Goal: Transaction & Acquisition: Register for event/course

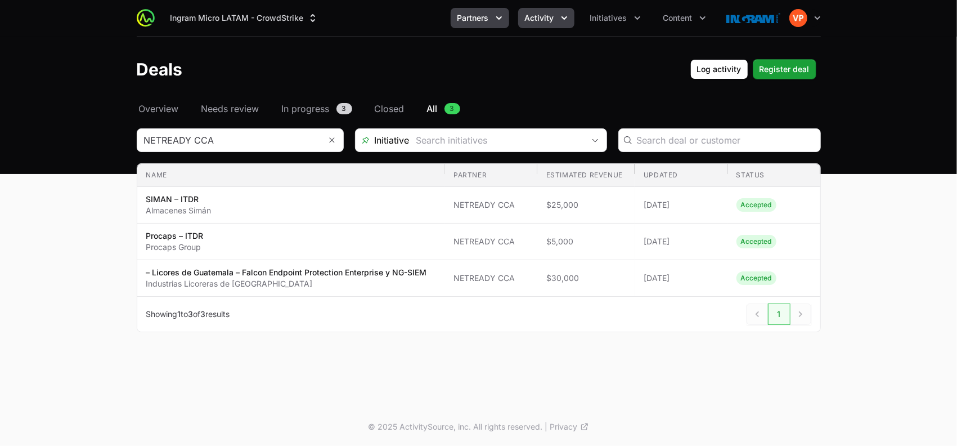
click at [499, 20] on icon "Partners menu" at bounding box center [498, 17] width 11 height 11
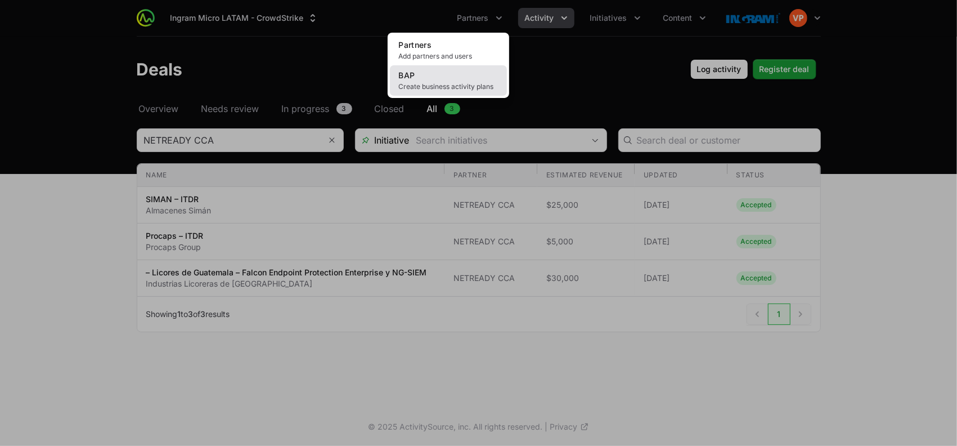
click at [455, 80] on link "BAP Create business activity plans" at bounding box center [448, 80] width 117 height 30
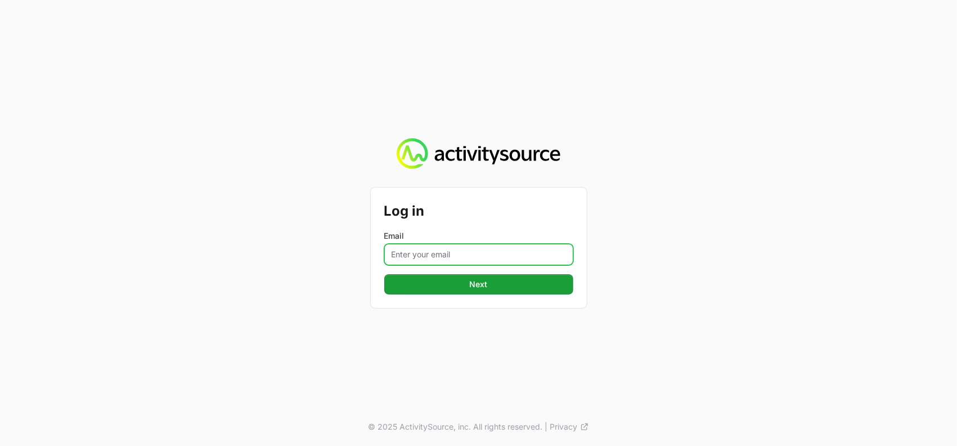
click at [444, 245] on input "Email" at bounding box center [478, 254] width 189 height 21
type input "[PERSON_NAME][EMAIL_ADDRESS][DOMAIN_NAME]"
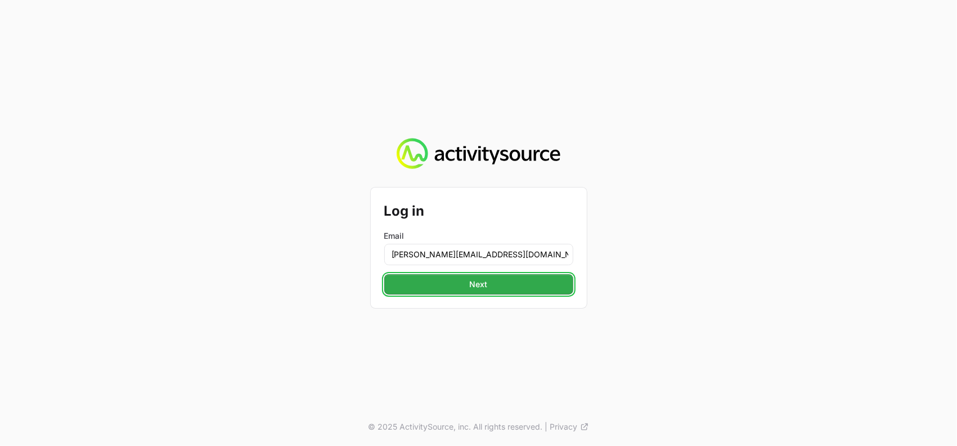
click at [483, 281] on span "Next" at bounding box center [479, 284] width 176 height 14
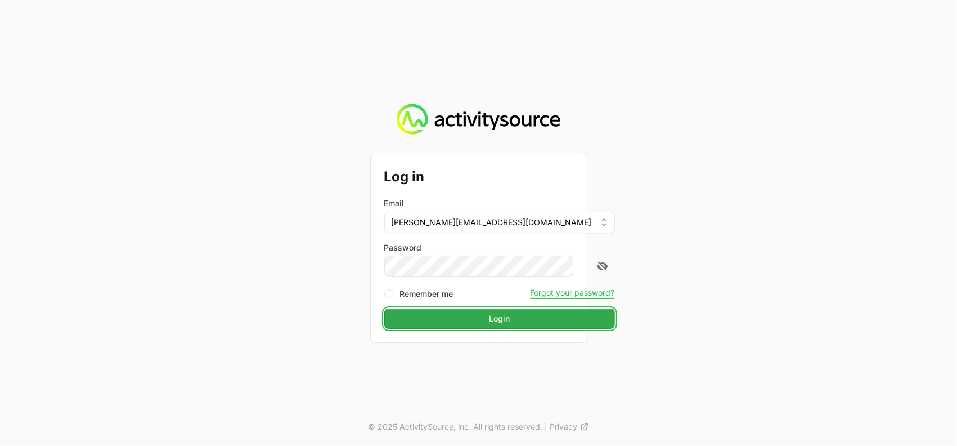
drag, startPoint x: 485, startPoint y: 315, endPoint x: 453, endPoint y: 326, distance: 34.0
click at [453, 326] on button "Login Login" at bounding box center [499, 318] width 231 height 20
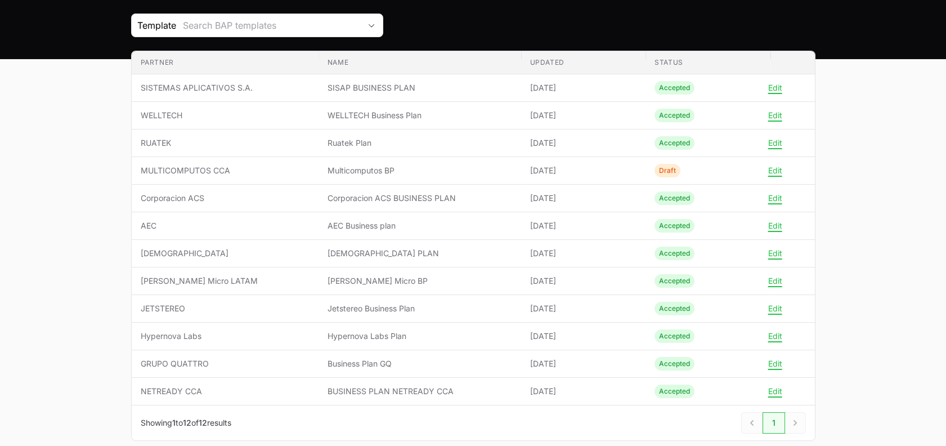
scroll to position [115, 0]
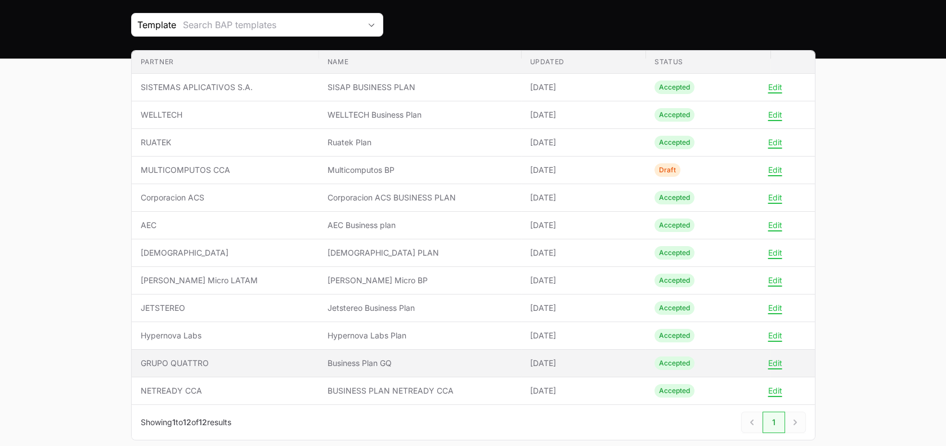
click at [299, 361] on span "GRUPO QUATTRO" at bounding box center [225, 362] width 169 height 11
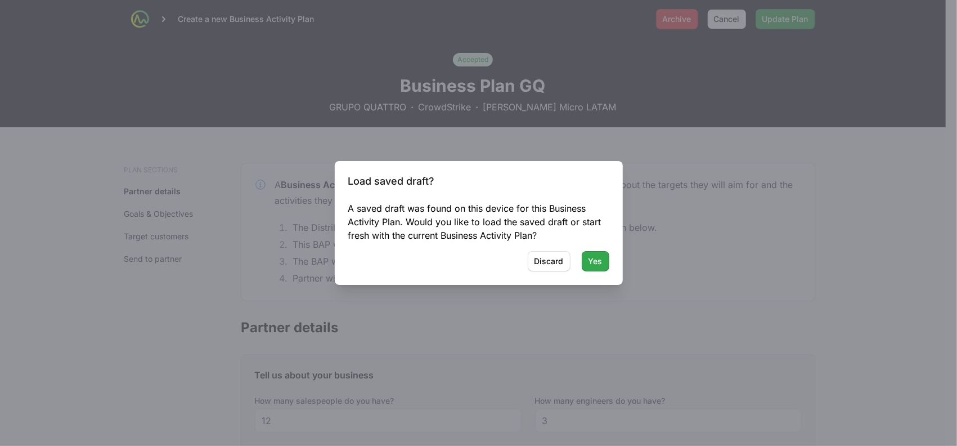
click at [594, 259] on span "Yes" at bounding box center [595, 261] width 14 height 14
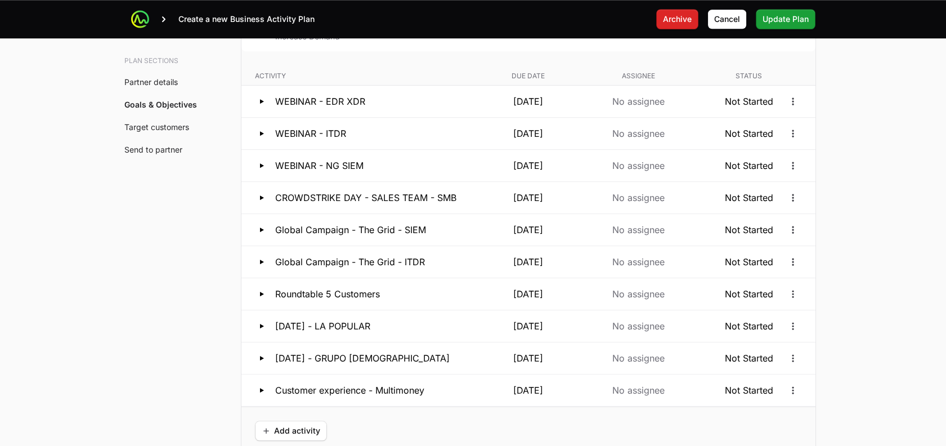
scroll to position [2272, 0]
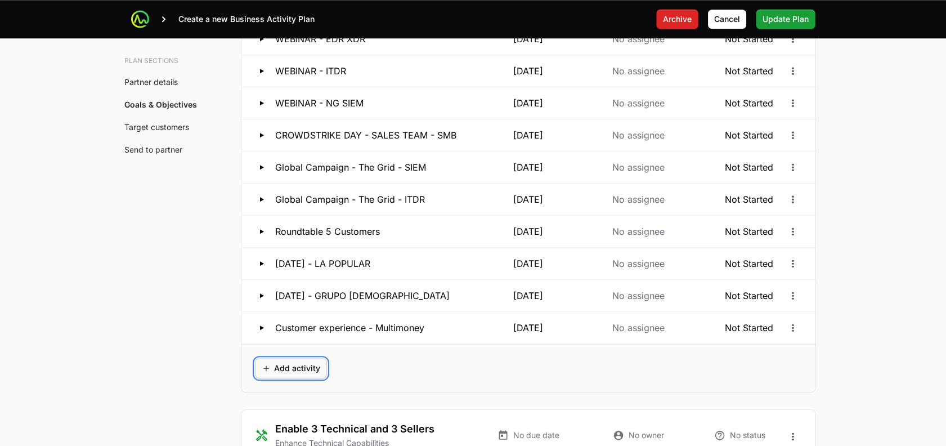
click at [302, 365] on span "Add activity" at bounding box center [291, 368] width 59 height 14
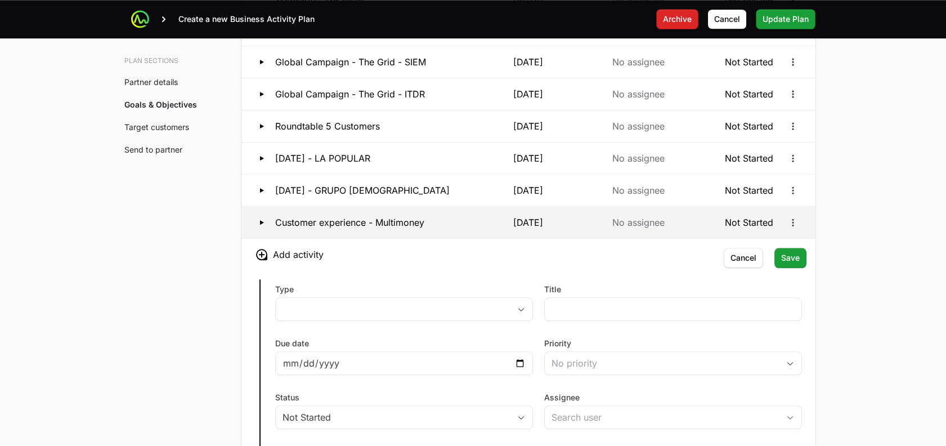
scroll to position [2378, 0]
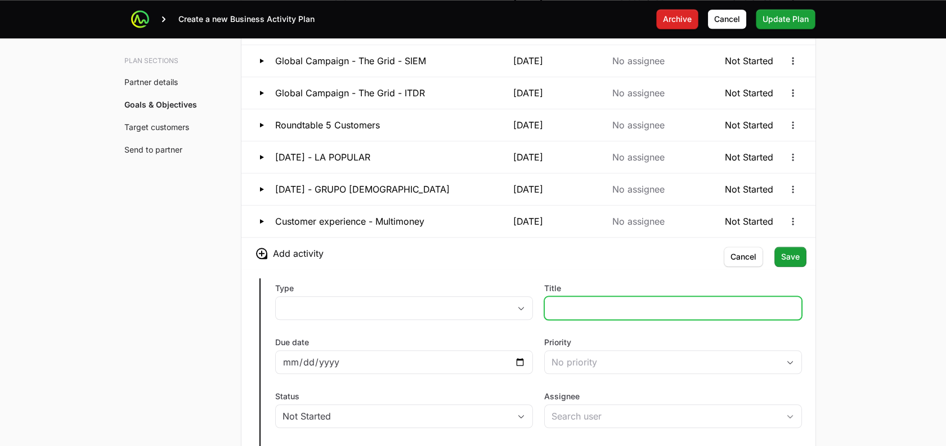
click at [584, 308] on input "Title" at bounding box center [672, 308] width 243 height 14
type input "c"
paste input "Energuate"
type input "Crowdstrike Day Energuate"
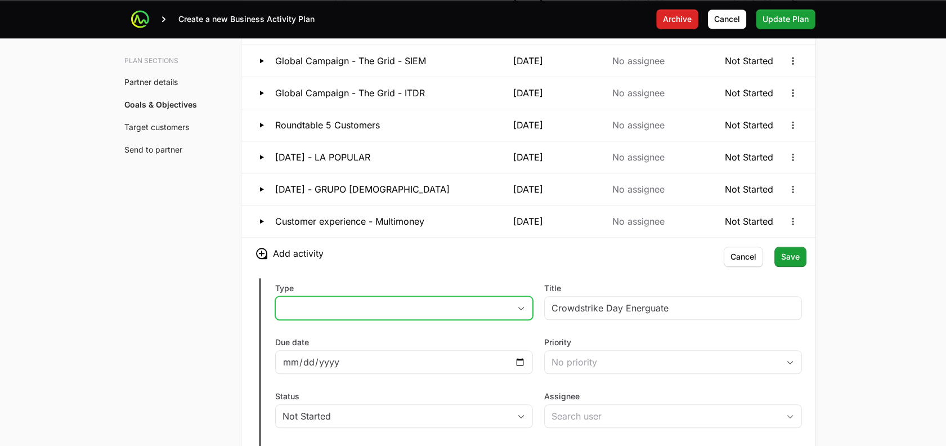
click at [455, 302] on button "placeholder" at bounding box center [404, 307] width 257 height 23
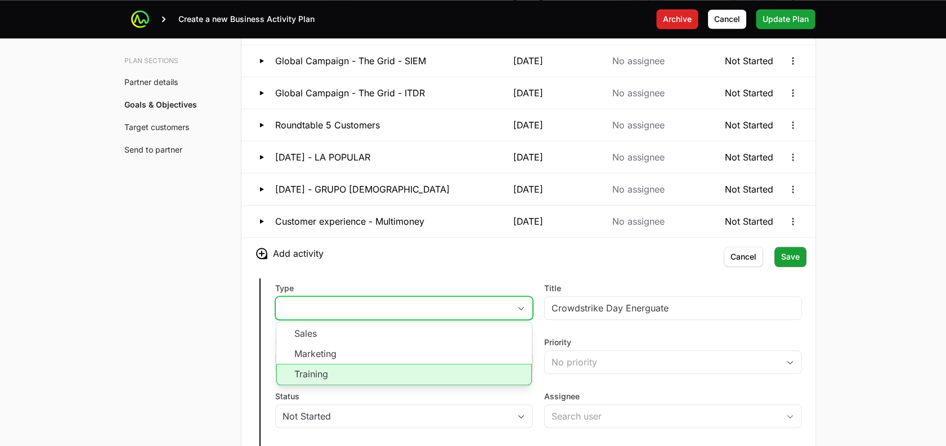
click at [353, 370] on li "Training" at bounding box center [403, 373] width 255 height 21
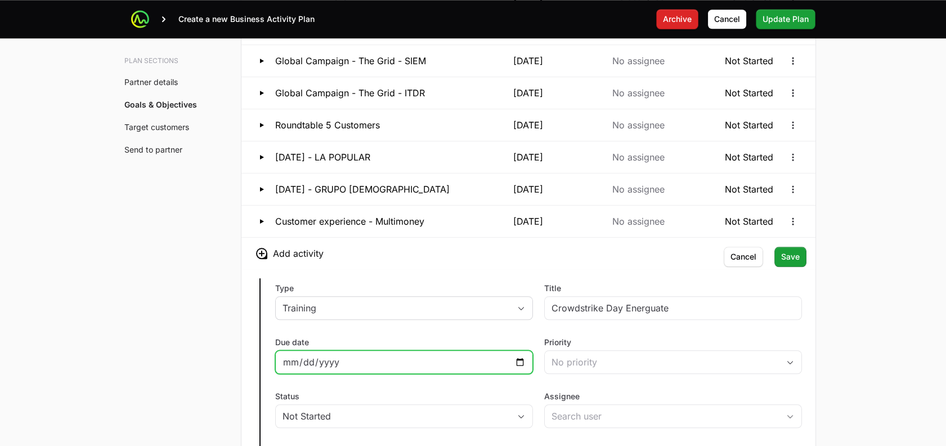
click at [519, 361] on input "Due date" at bounding box center [403, 362] width 243 height 14
type input "[DATE]"
click at [539, 324] on div "Type Training Title Crowdstrike Day Energuate Due date [DATE] Priority No prior…" at bounding box center [528, 400] width 574 height 263
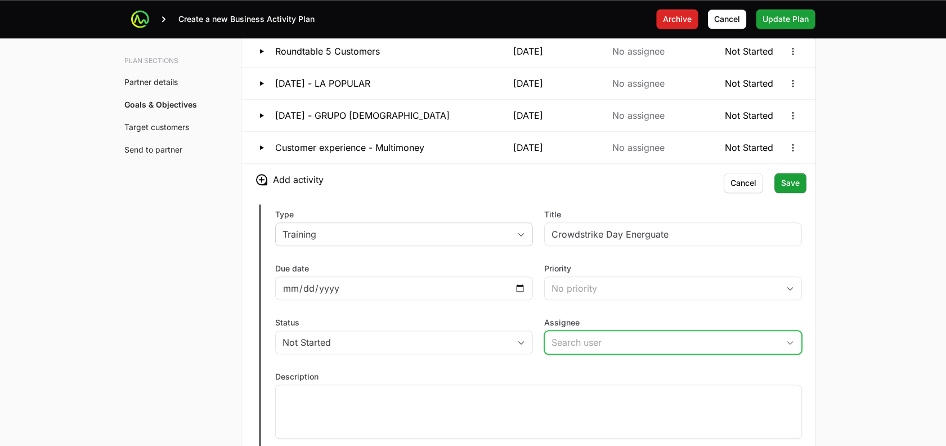
click at [573, 338] on input "Assignee" at bounding box center [662, 342] width 234 height 23
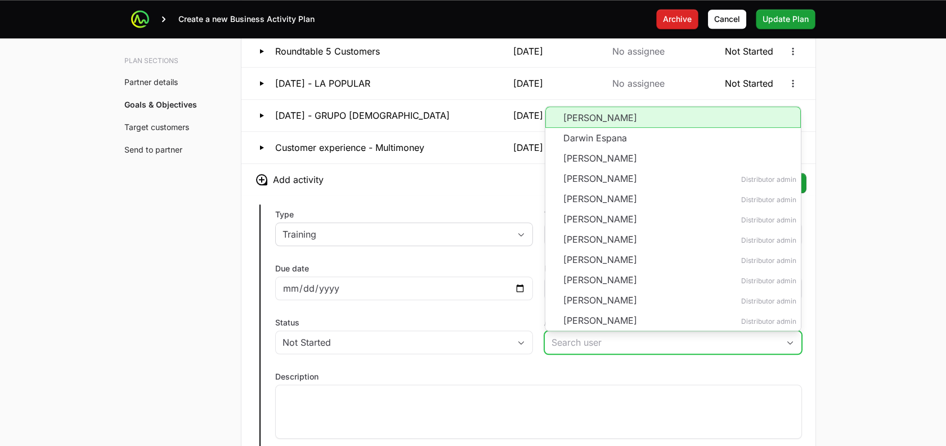
click at [592, 119] on li "[PERSON_NAME]" at bounding box center [672, 116] width 255 height 21
type input "[PERSON_NAME]"
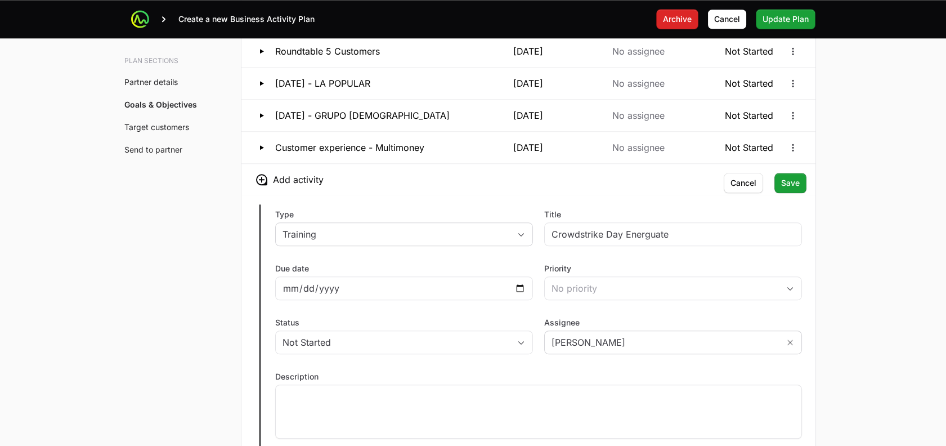
click at [667, 317] on label "Assignee" at bounding box center [673, 322] width 258 height 11
click at [667, 331] on input "[PERSON_NAME]" at bounding box center [662, 342] width 234 height 23
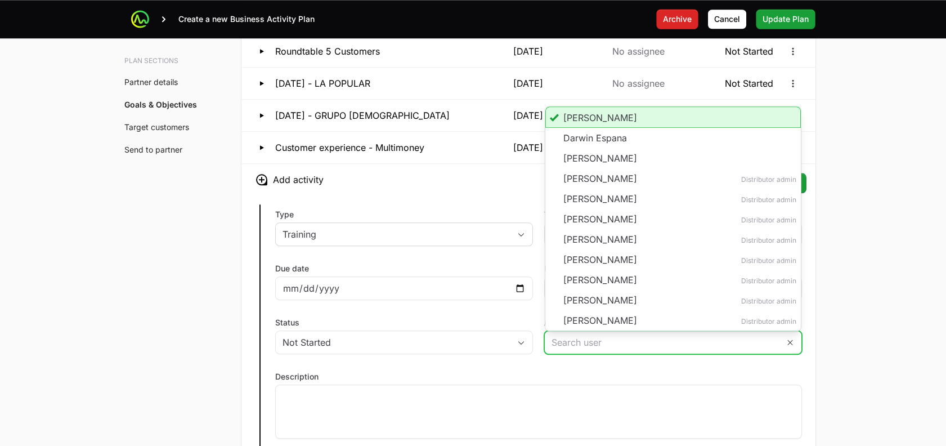
scroll to position [1, 0]
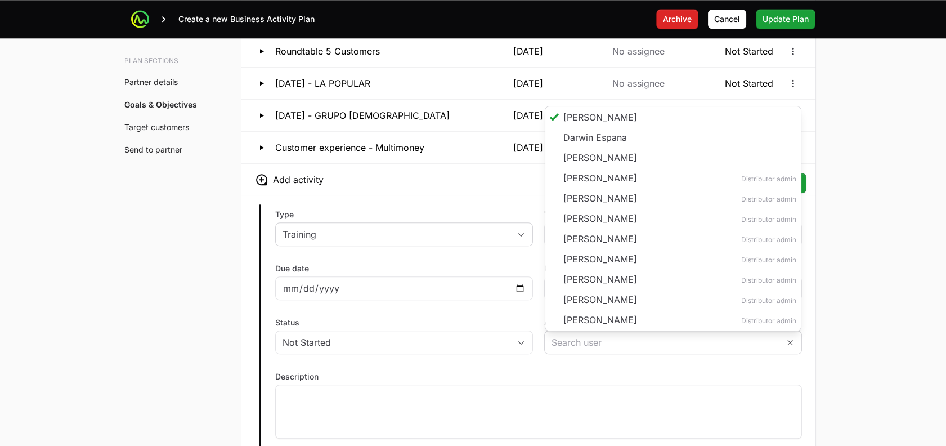
type input "[PERSON_NAME]"
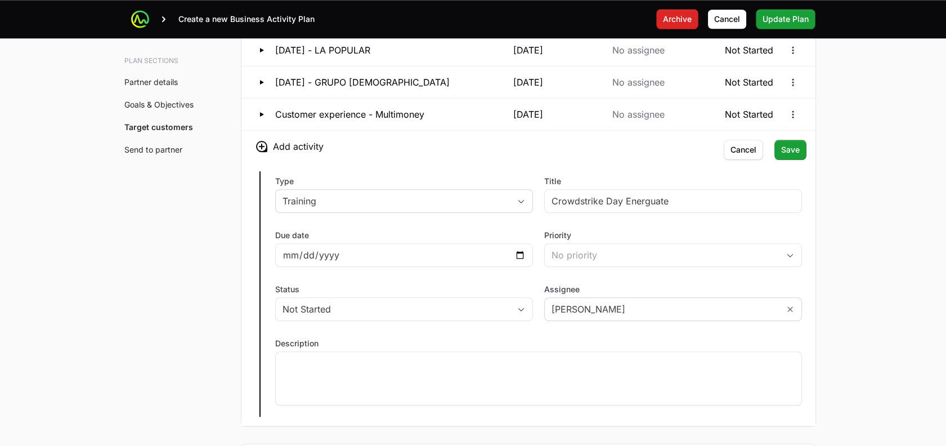
scroll to position [2453, 0]
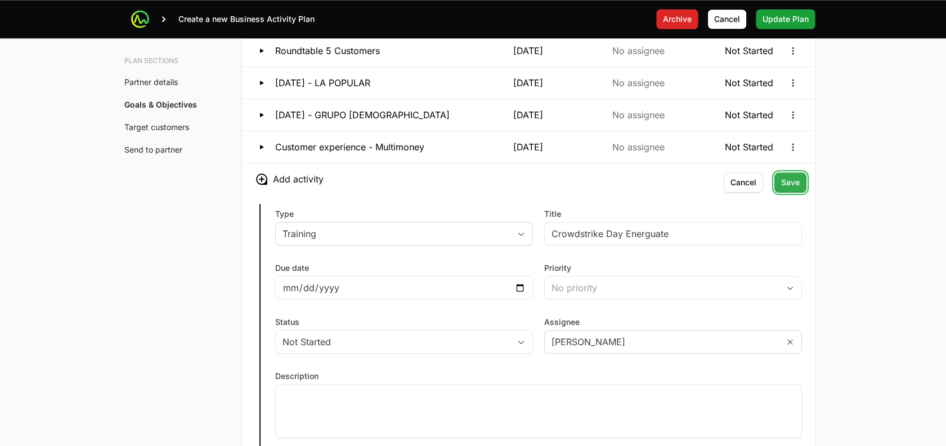
click at [793, 185] on span "Save" at bounding box center [790, 183] width 19 height 14
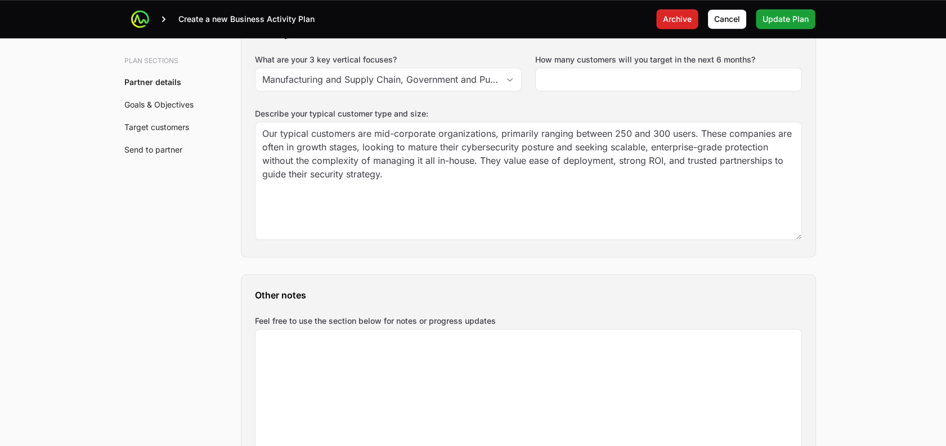
scroll to position [1323, 0]
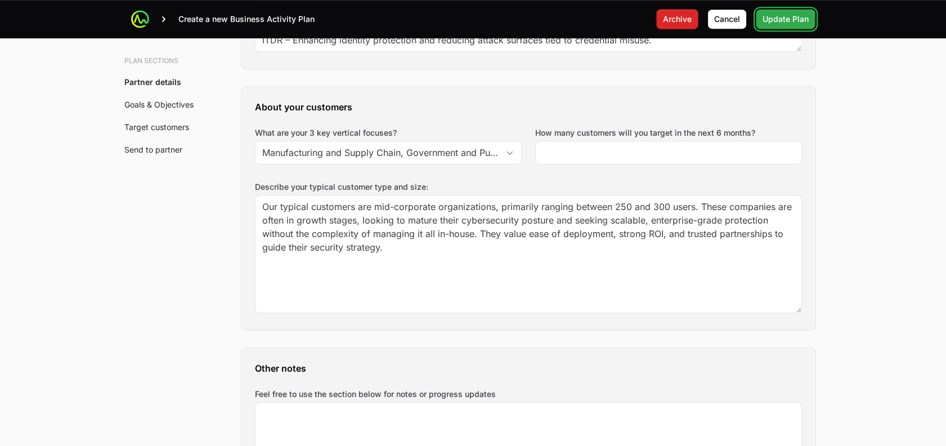
click at [791, 21] on span "Update Plan" at bounding box center [785, 19] width 46 height 14
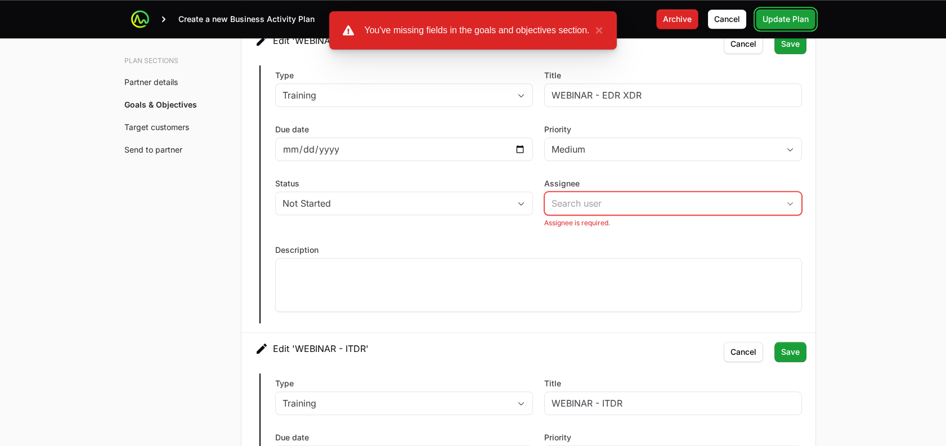
scroll to position [2273, 0]
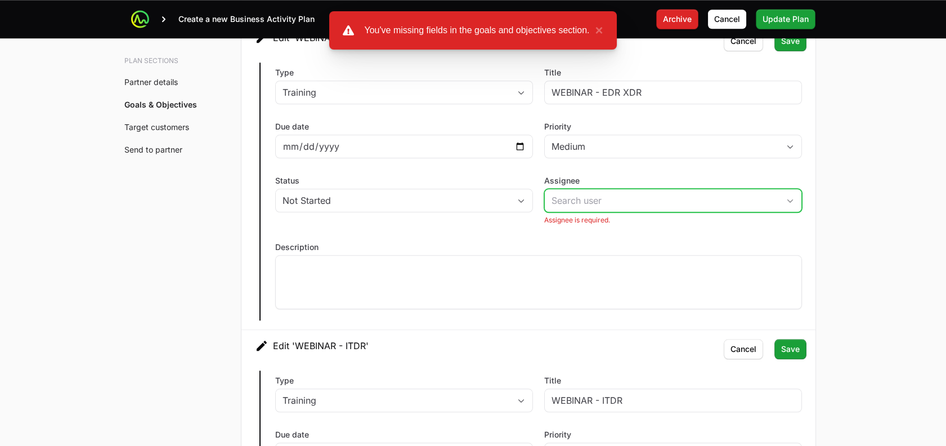
click at [623, 189] on input "Assignee" at bounding box center [662, 200] width 234 height 23
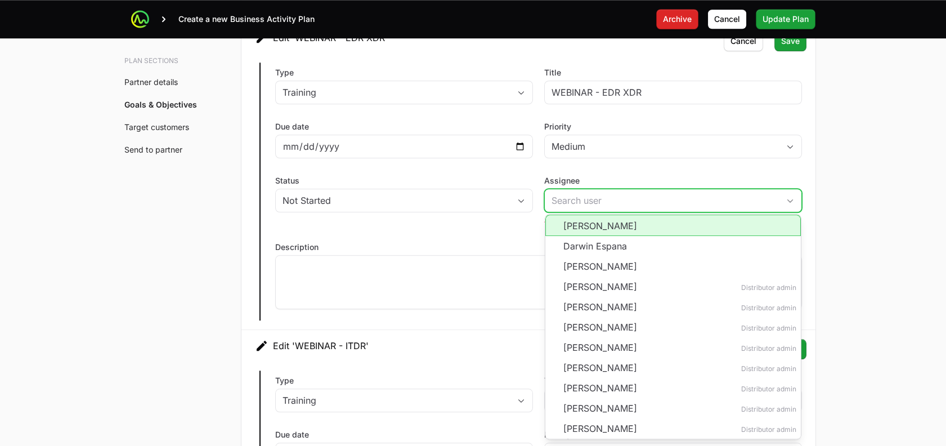
click at [599, 222] on li "[PERSON_NAME]" at bounding box center [672, 224] width 255 height 21
type input "[PERSON_NAME]"
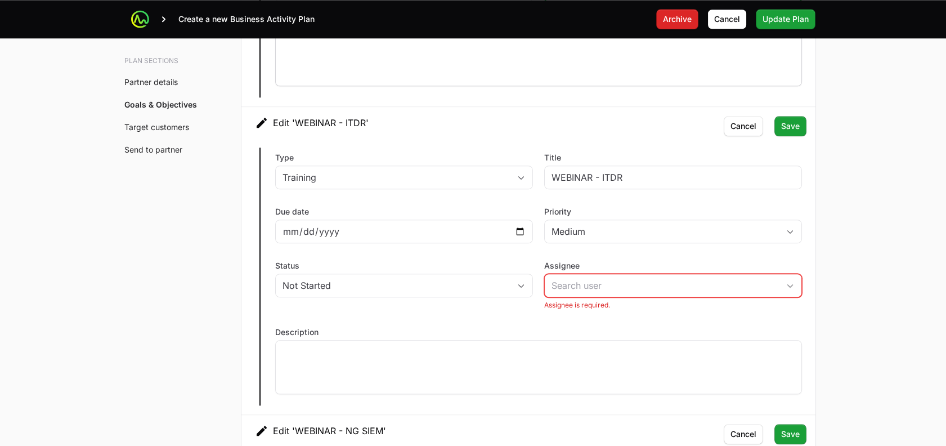
scroll to position [2484, 0]
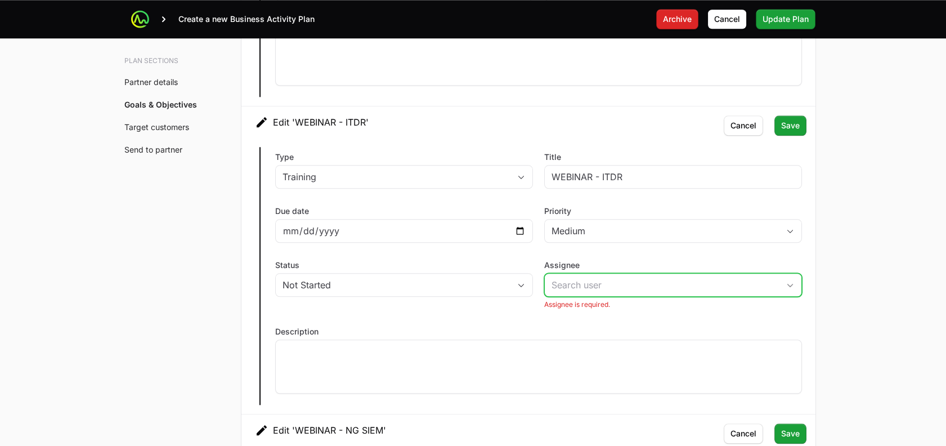
click at [680, 290] on input "Assignee" at bounding box center [662, 284] width 234 height 23
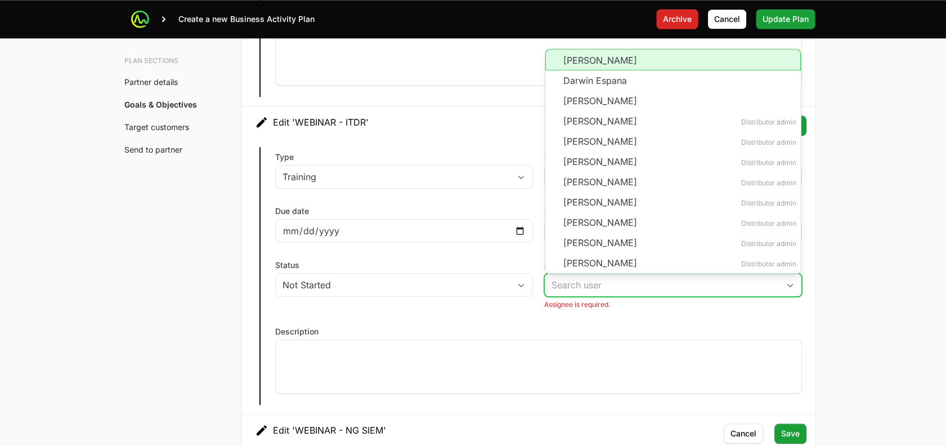
click at [586, 55] on li "[PERSON_NAME]" at bounding box center [672, 59] width 255 height 21
type input "[PERSON_NAME]"
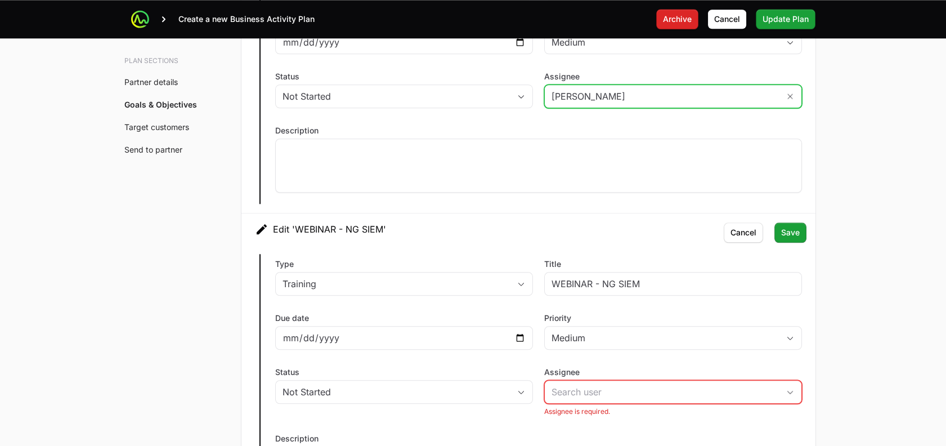
scroll to position [2680, 0]
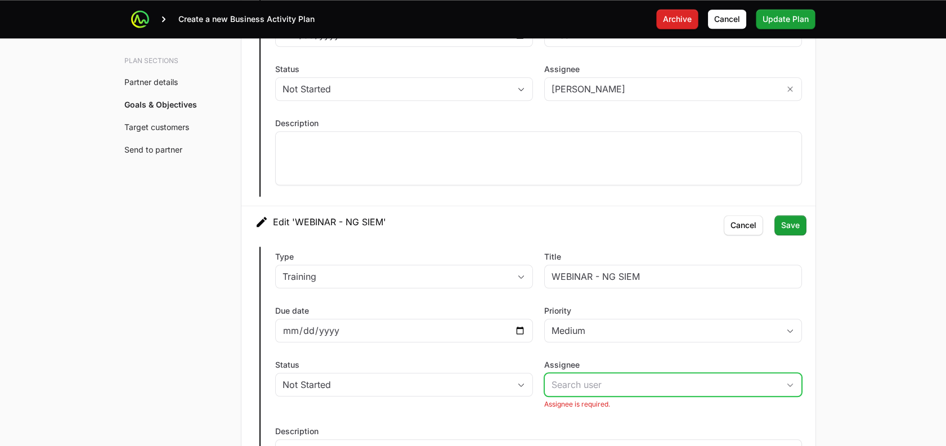
click at [622, 373] on input "Assignee" at bounding box center [662, 384] width 234 height 23
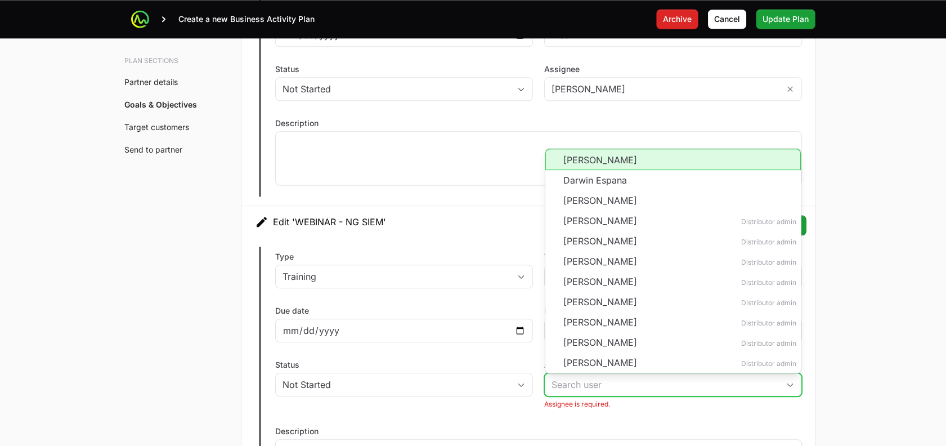
click at [577, 149] on li "[PERSON_NAME]" at bounding box center [672, 159] width 255 height 21
type input "[PERSON_NAME]"
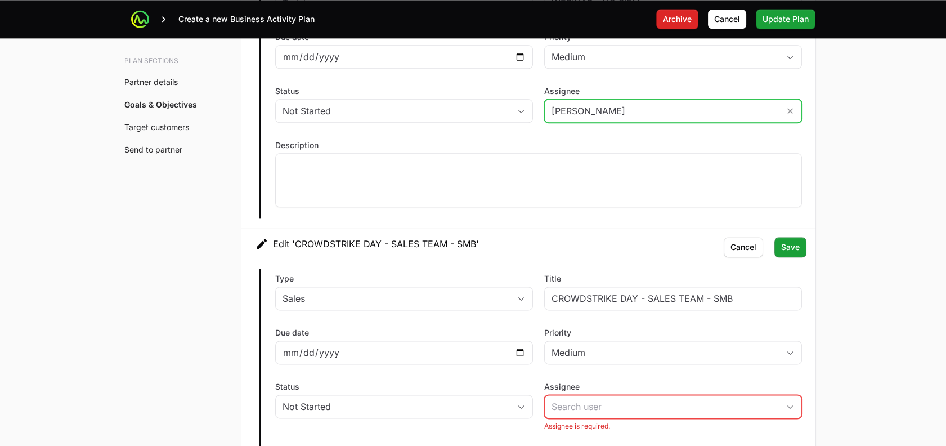
scroll to position [2972, 0]
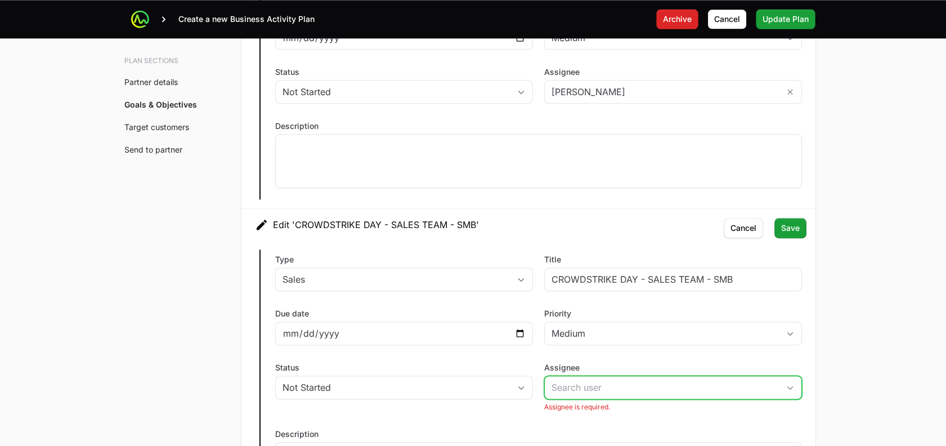
click at [639, 384] on input "Assignee" at bounding box center [662, 387] width 234 height 23
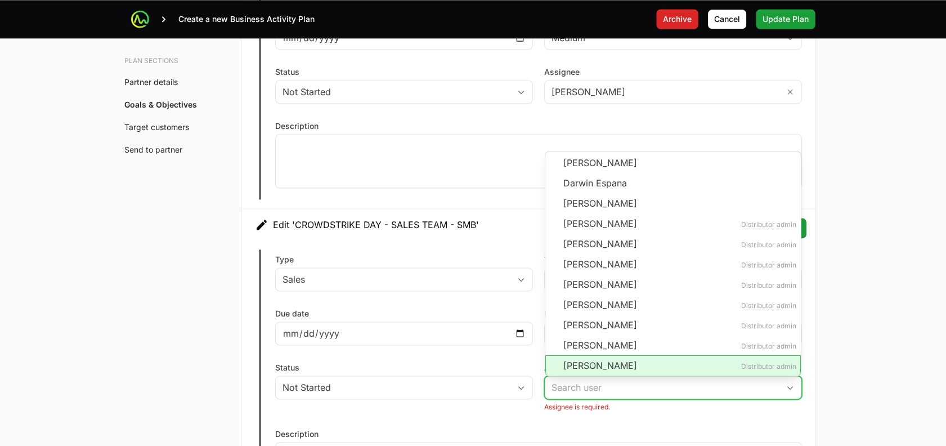
scroll to position [1, 0]
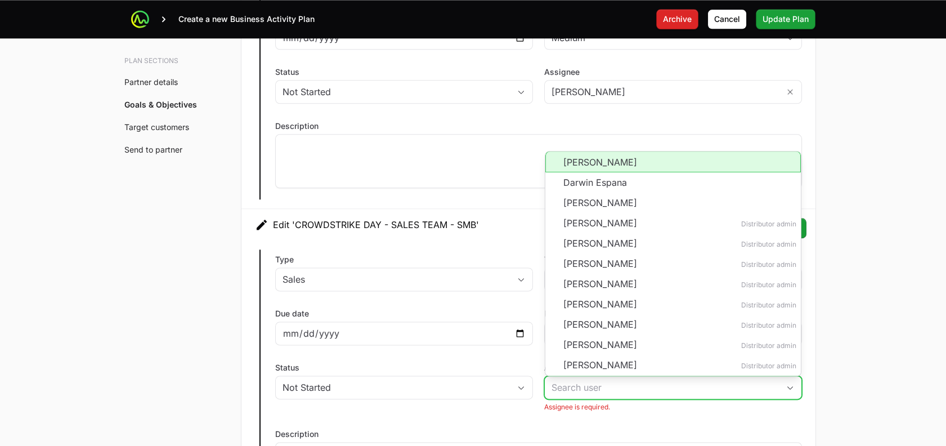
click at [667, 162] on li "[PERSON_NAME]" at bounding box center [672, 161] width 255 height 21
type input "[PERSON_NAME]"
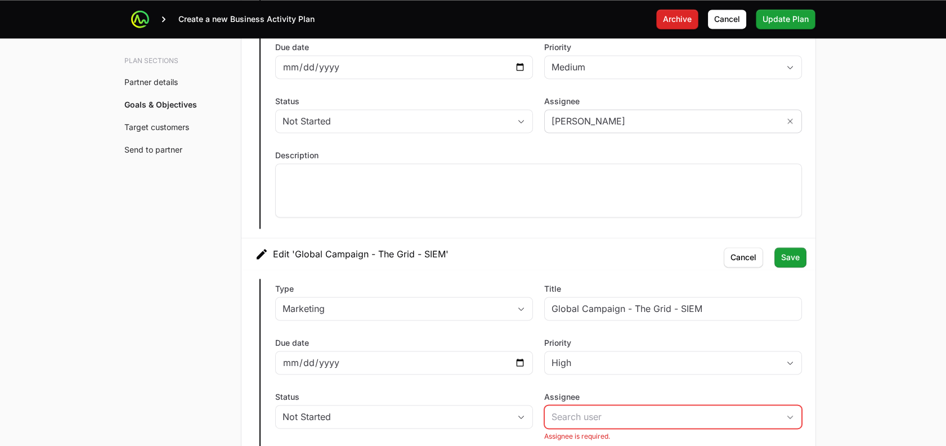
scroll to position [3362, 0]
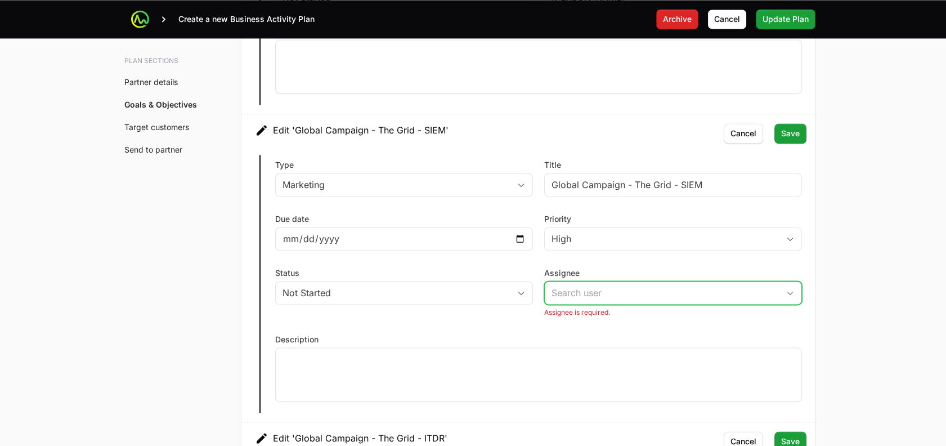
click at [692, 295] on input "Assignee" at bounding box center [662, 292] width 234 height 23
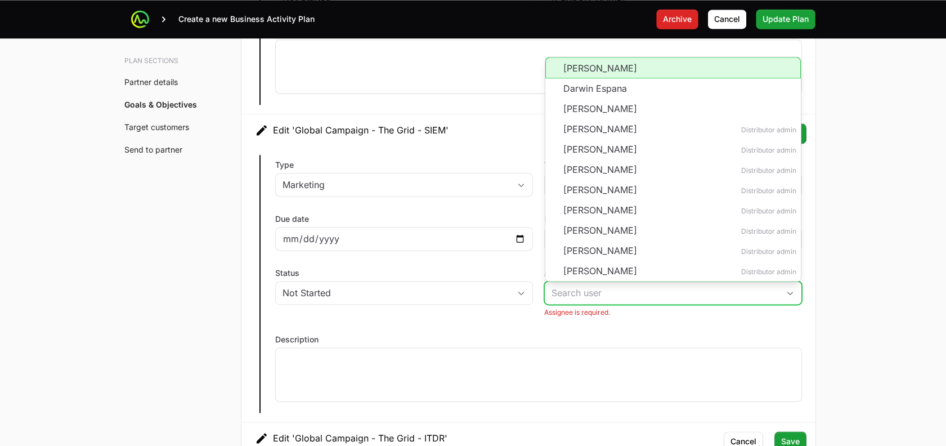
click at [605, 62] on li "[PERSON_NAME]" at bounding box center [672, 67] width 255 height 21
type input "[PERSON_NAME]"
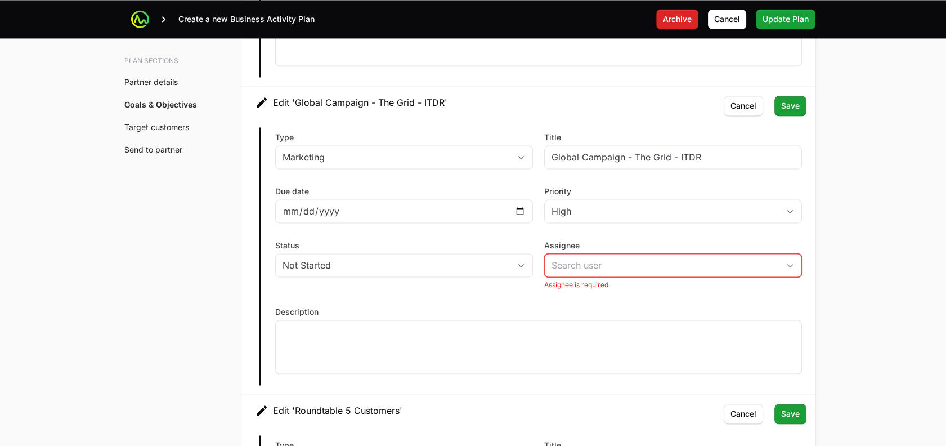
scroll to position [3709, 0]
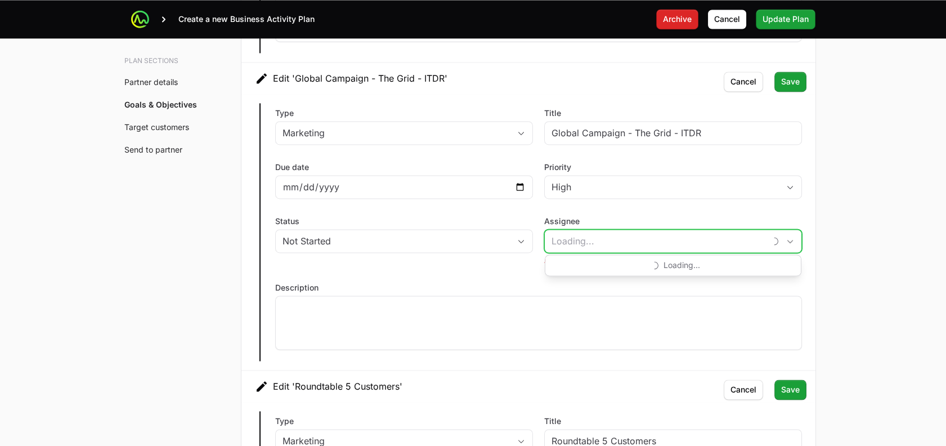
click at [694, 235] on input "Assignee" at bounding box center [655, 241] width 221 height 23
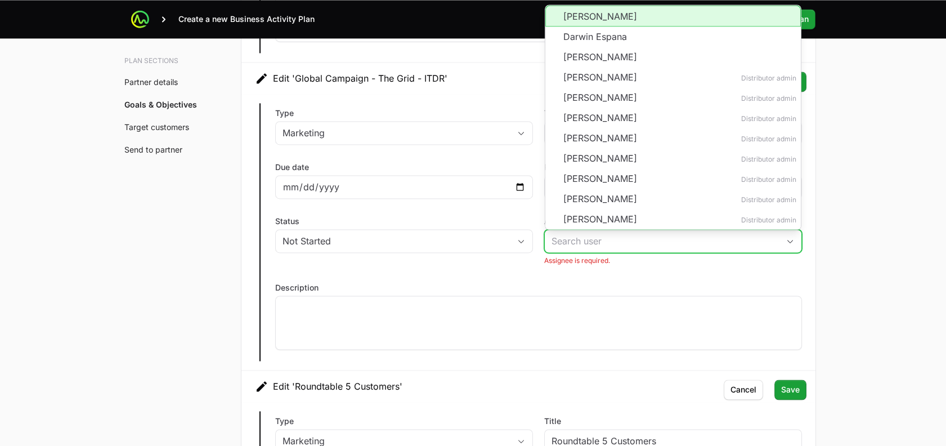
click at [635, 20] on li "[PERSON_NAME]" at bounding box center [672, 15] width 255 height 21
type input "[PERSON_NAME]"
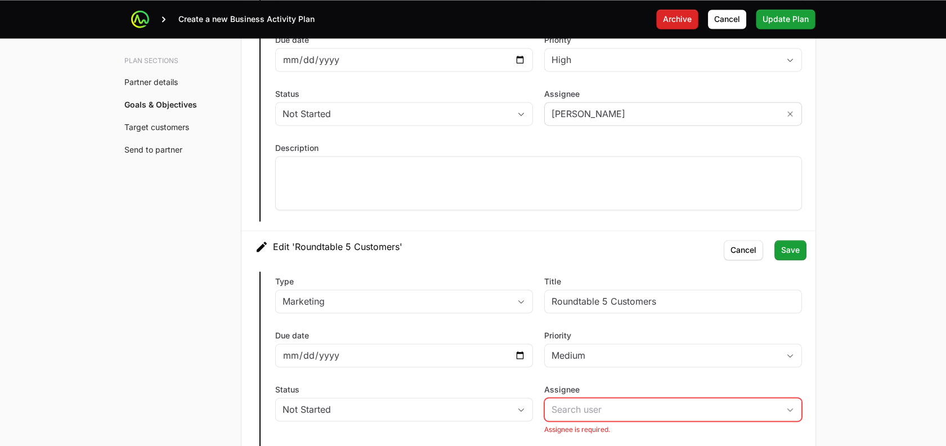
scroll to position [3912, 0]
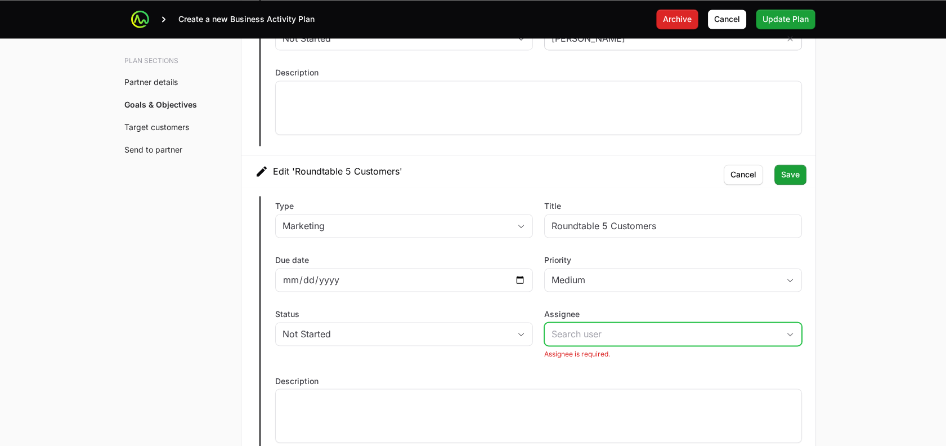
click at [613, 335] on input "Assignee" at bounding box center [662, 333] width 234 height 23
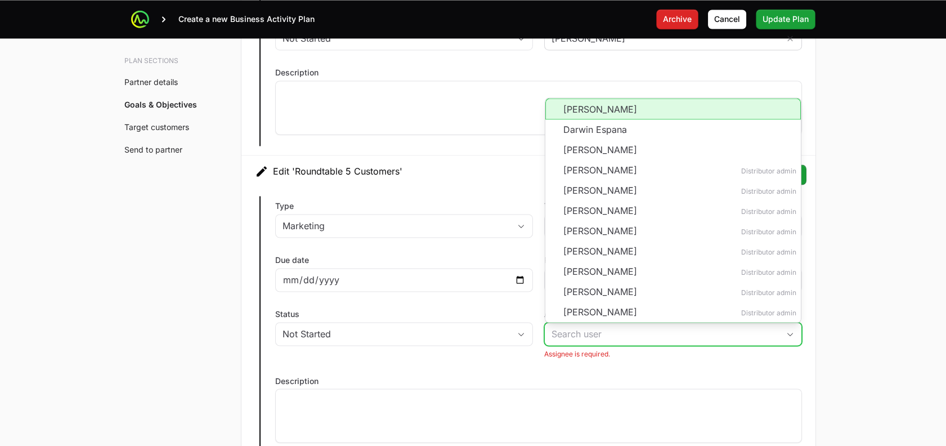
click at [609, 111] on li "[PERSON_NAME]" at bounding box center [672, 108] width 255 height 21
type input "[PERSON_NAME]"
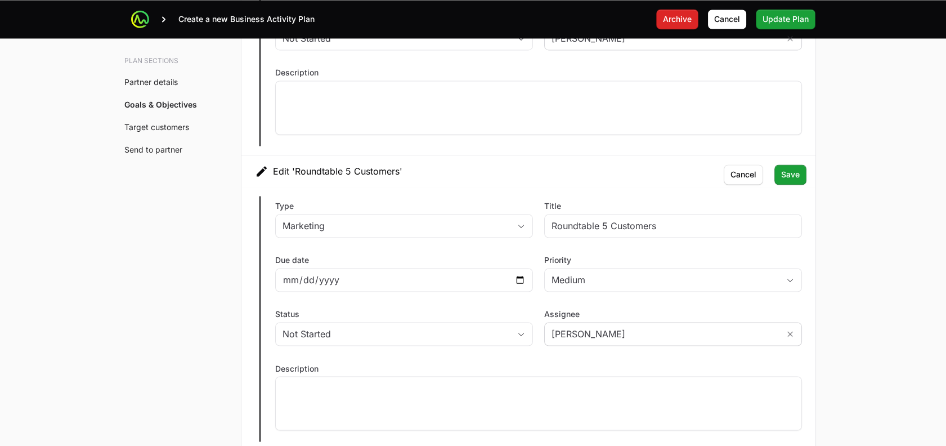
click at [845, 309] on main "Create a new Business Activity Plan Archive Archive [PERSON_NAME] Update Plan U…" at bounding box center [473, 313] width 946 height 8451
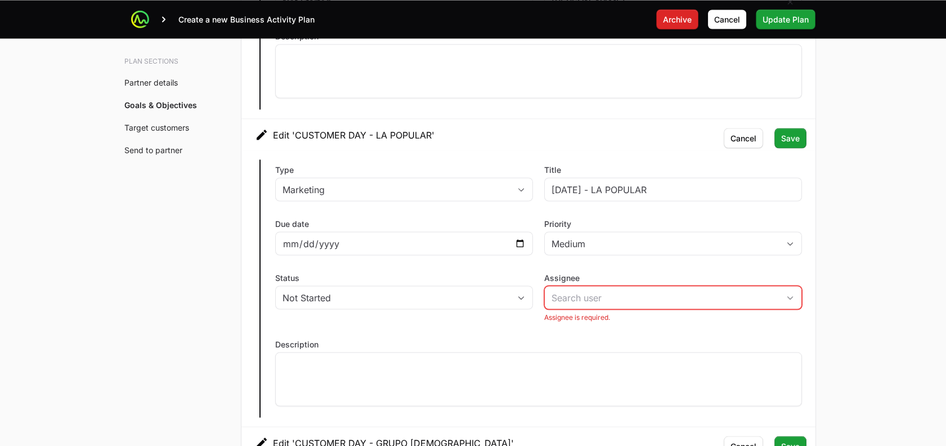
scroll to position [4246, 0]
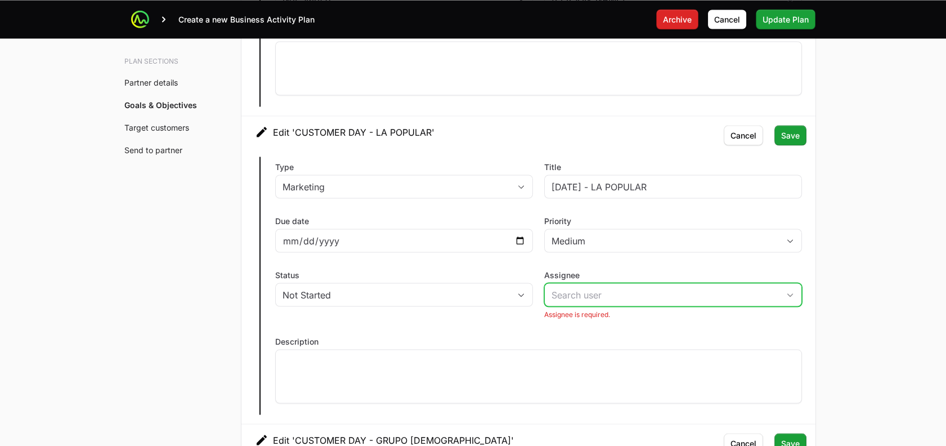
click at [668, 283] on input "Assignee" at bounding box center [662, 294] width 234 height 23
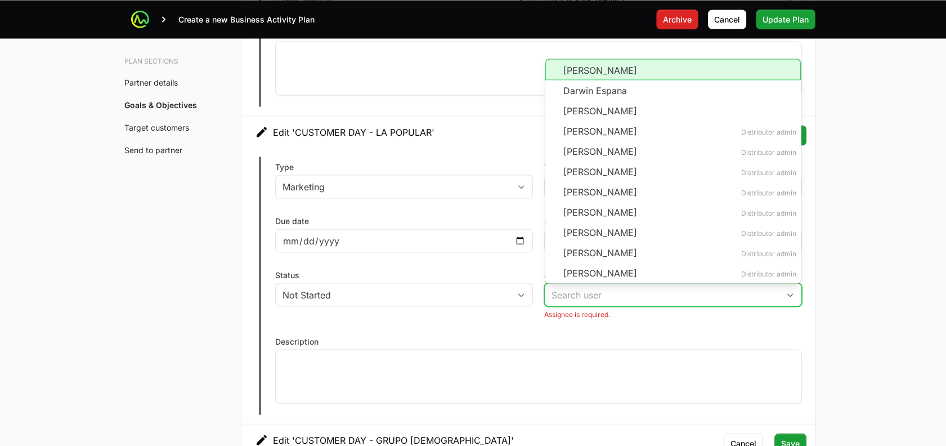
click at [579, 65] on li "[PERSON_NAME]" at bounding box center [672, 69] width 255 height 21
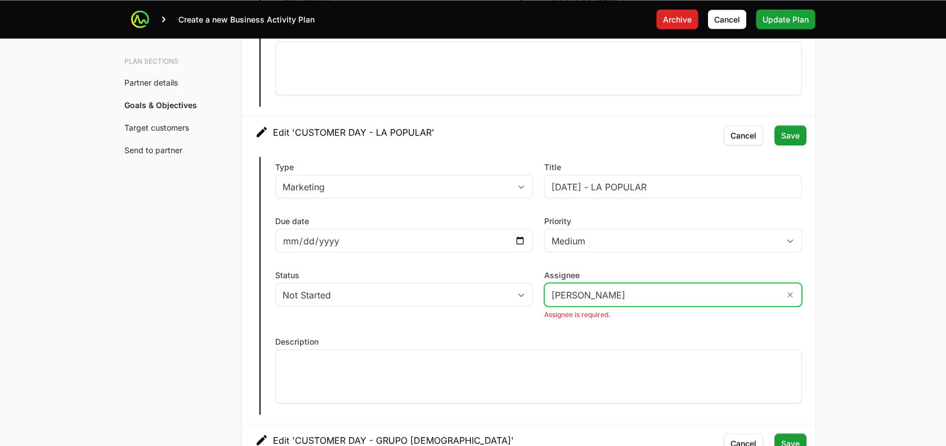
type input "[PERSON_NAME]"
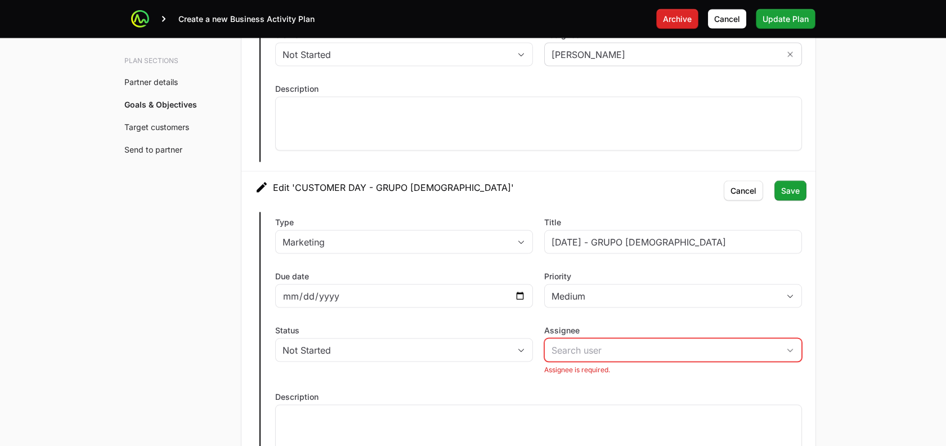
scroll to position [4505, 0]
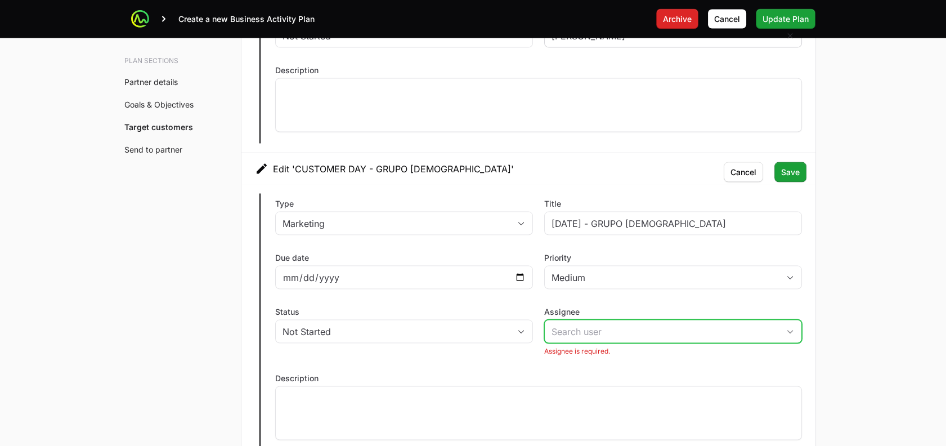
click at [734, 336] on input "Assignee" at bounding box center [662, 331] width 234 height 23
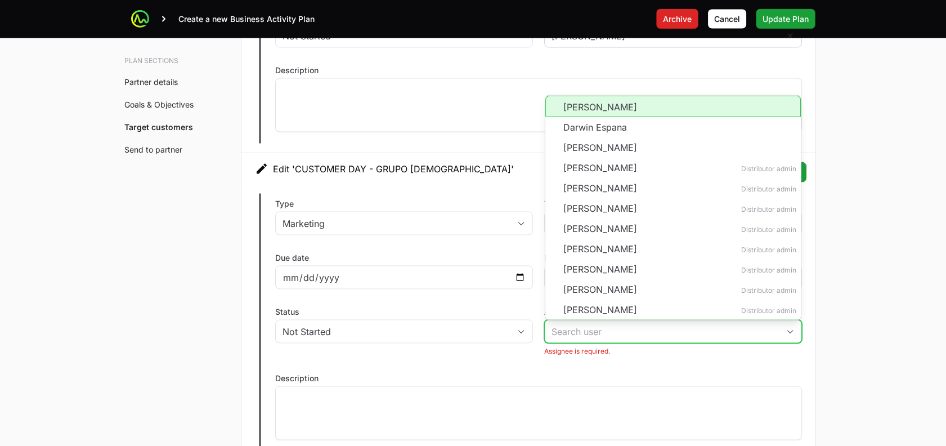
click at [622, 107] on li "[PERSON_NAME]" at bounding box center [672, 106] width 255 height 21
type input "[PERSON_NAME]"
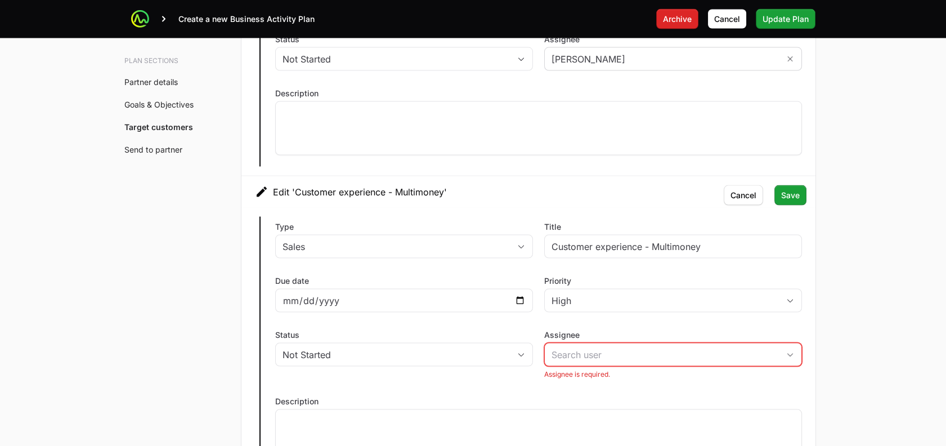
scroll to position [4811, 0]
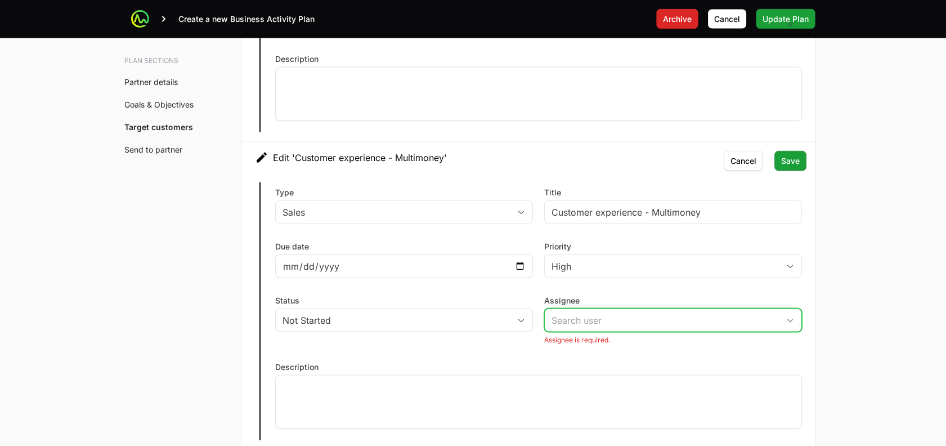
click at [720, 309] on input "Assignee" at bounding box center [662, 320] width 234 height 23
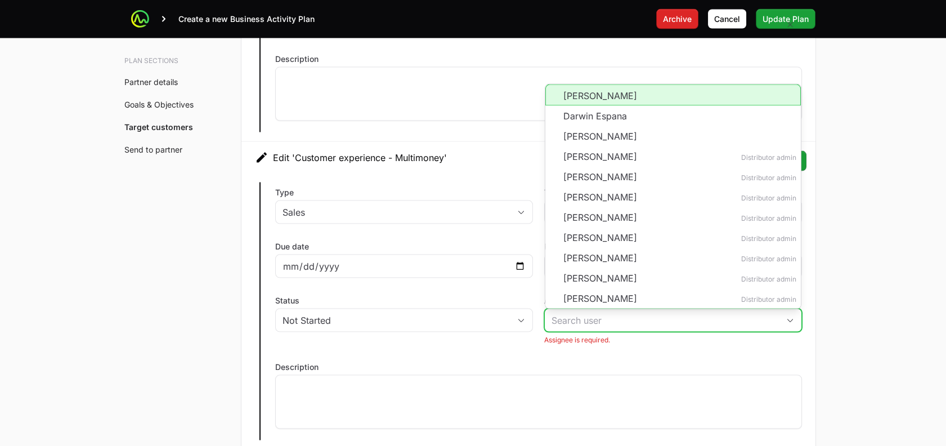
click at [599, 93] on li "[PERSON_NAME]" at bounding box center [672, 94] width 255 height 21
type input "[PERSON_NAME]"
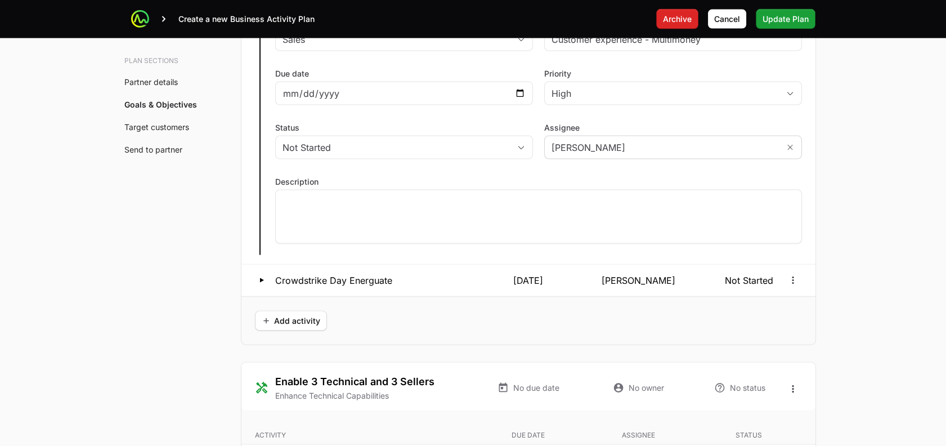
scroll to position [4973, 0]
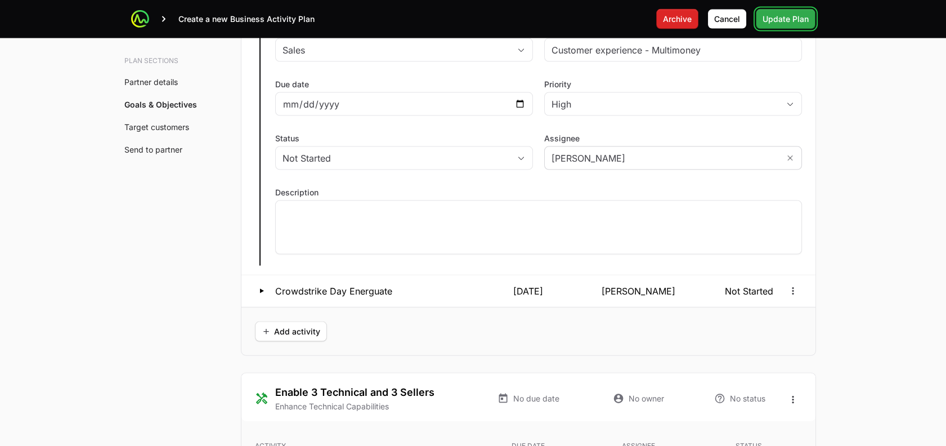
click at [779, 12] on span "Update Plan" at bounding box center [785, 19] width 46 height 14
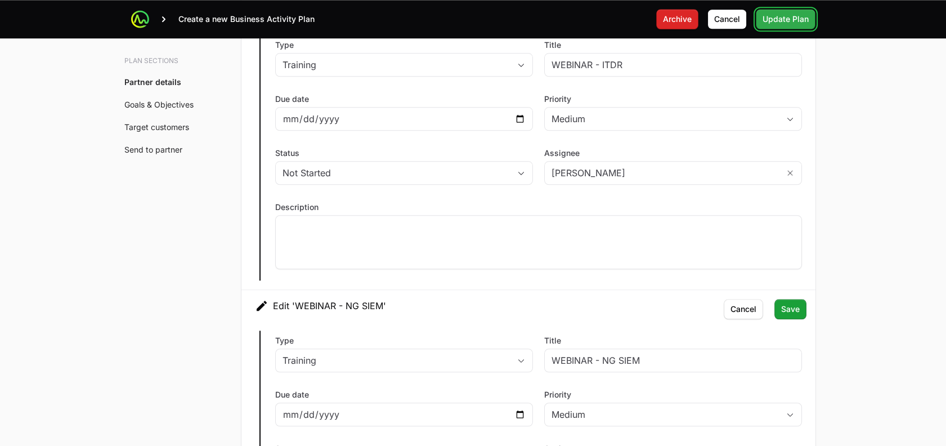
click at [777, 11] on button "Update Plan Update Plan" at bounding box center [785, 19] width 60 height 20
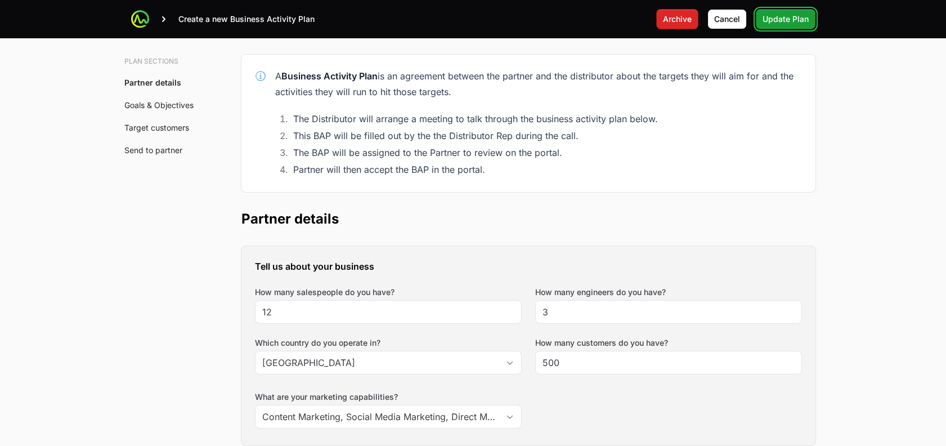
scroll to position [0, 0]
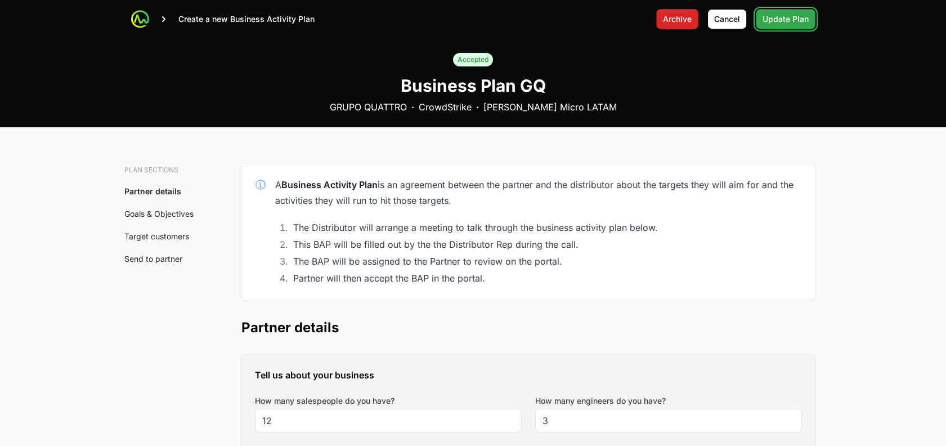
click at [779, 27] on button "Update Plan Update Plan" at bounding box center [785, 19] width 60 height 20
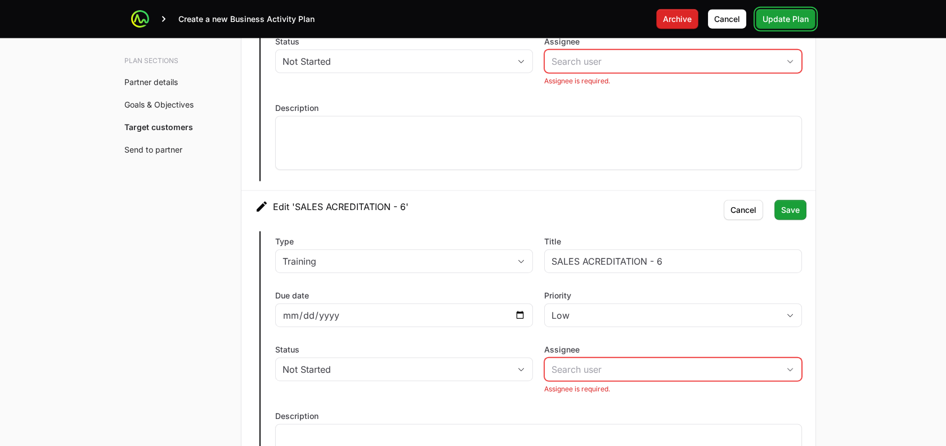
scroll to position [5410, 0]
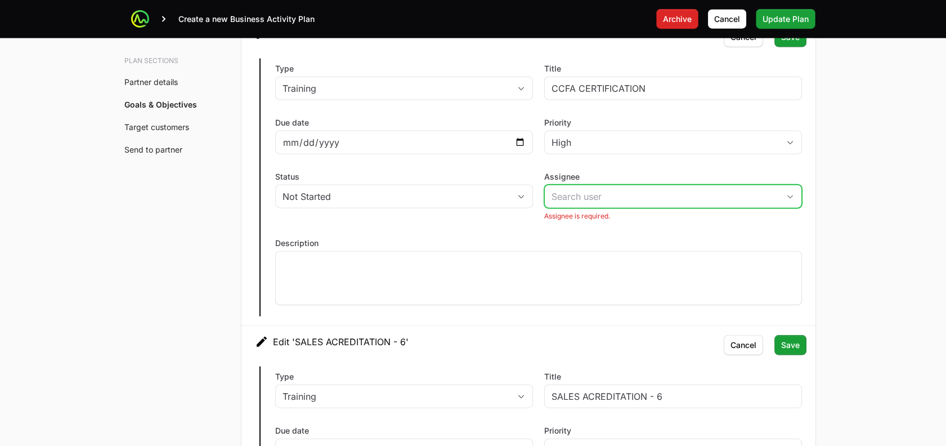
click at [581, 192] on input "Assignee" at bounding box center [662, 196] width 234 height 23
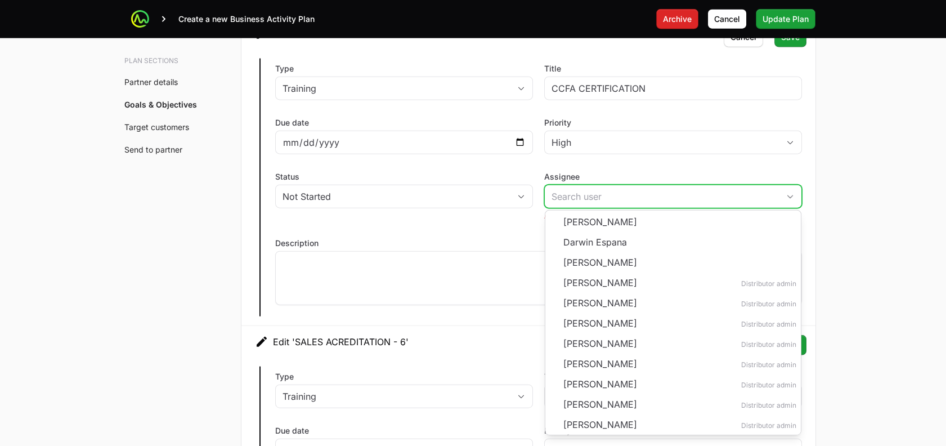
click at [596, 210] on li "[PERSON_NAME]" at bounding box center [672, 220] width 255 height 21
type input "[PERSON_NAME]"
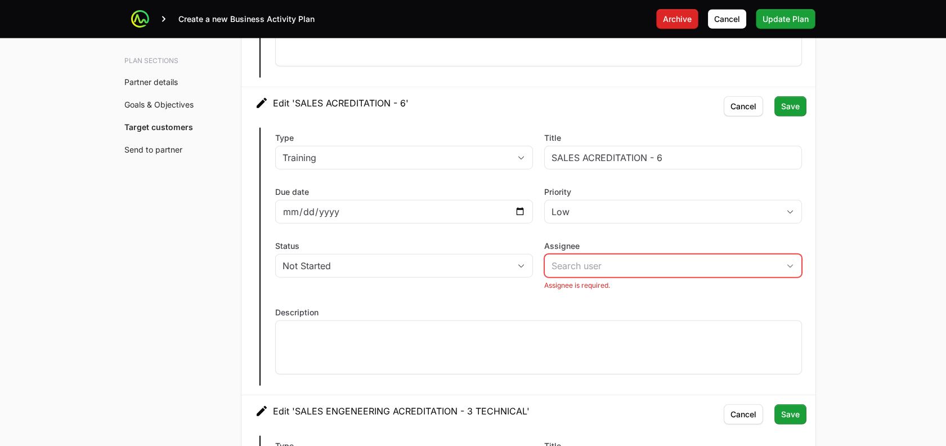
scroll to position [5641, 0]
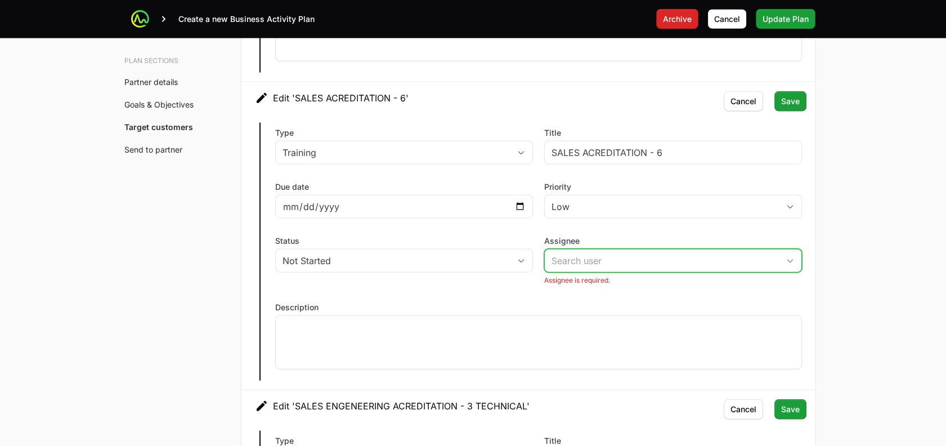
click at [582, 249] on input "Assignee" at bounding box center [662, 260] width 234 height 23
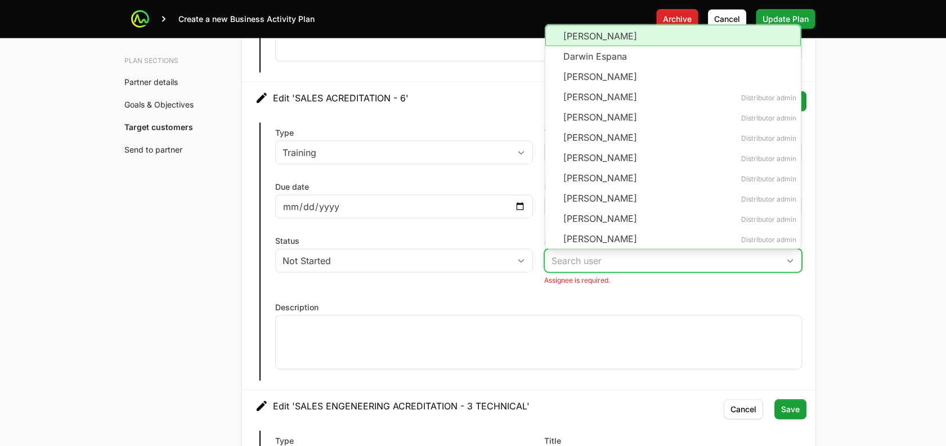
click at [601, 28] on li "[PERSON_NAME]" at bounding box center [672, 35] width 255 height 21
type input "[PERSON_NAME]"
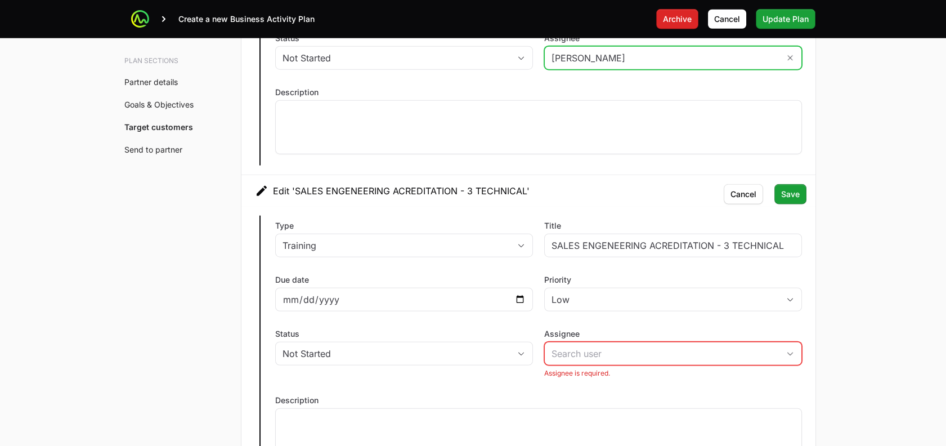
scroll to position [5858, 0]
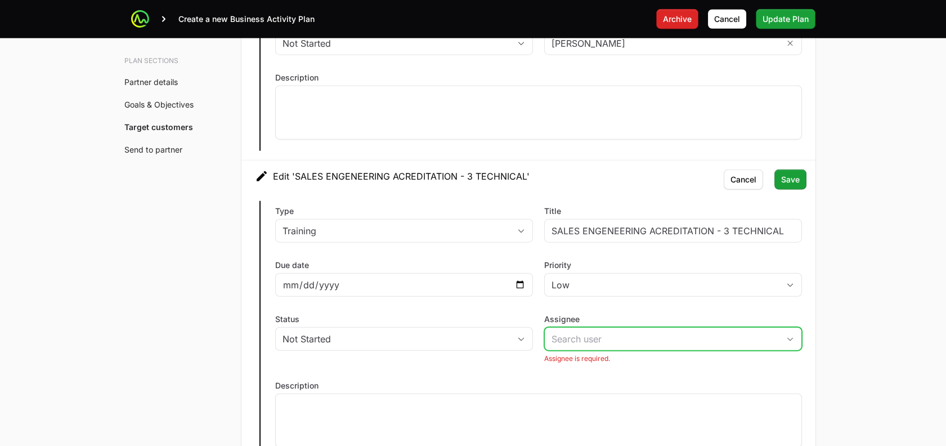
click at [594, 339] on input "Assignee" at bounding box center [662, 338] width 234 height 23
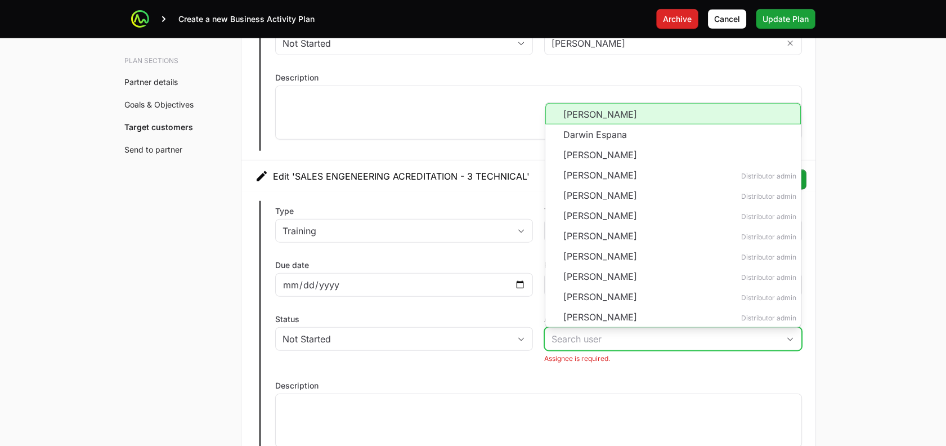
click at [590, 109] on li "[PERSON_NAME]" at bounding box center [672, 113] width 255 height 21
type input "[PERSON_NAME]"
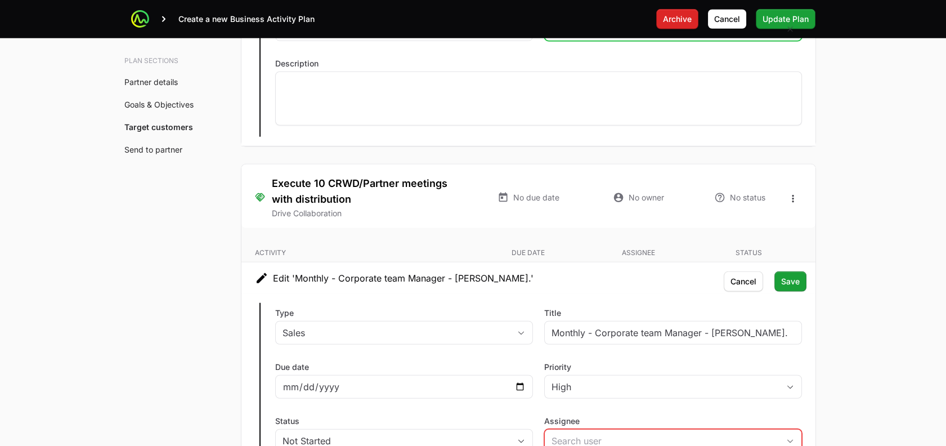
scroll to position [6291, 0]
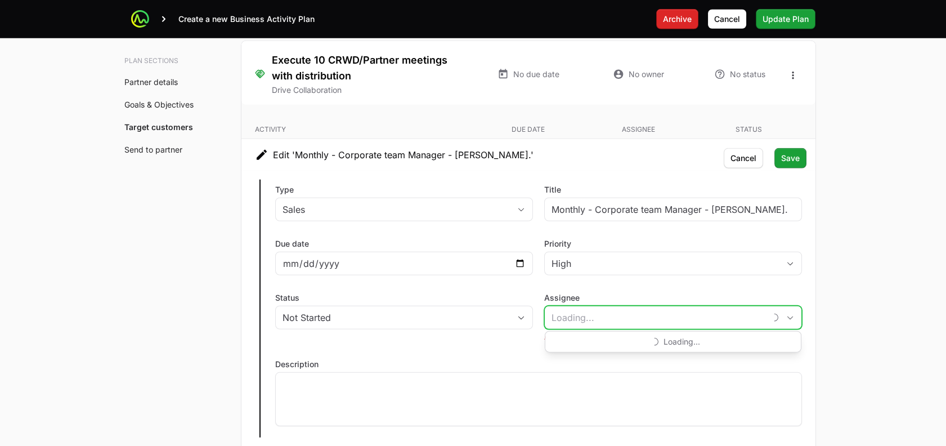
click at [585, 317] on input "Assignee" at bounding box center [655, 317] width 221 height 23
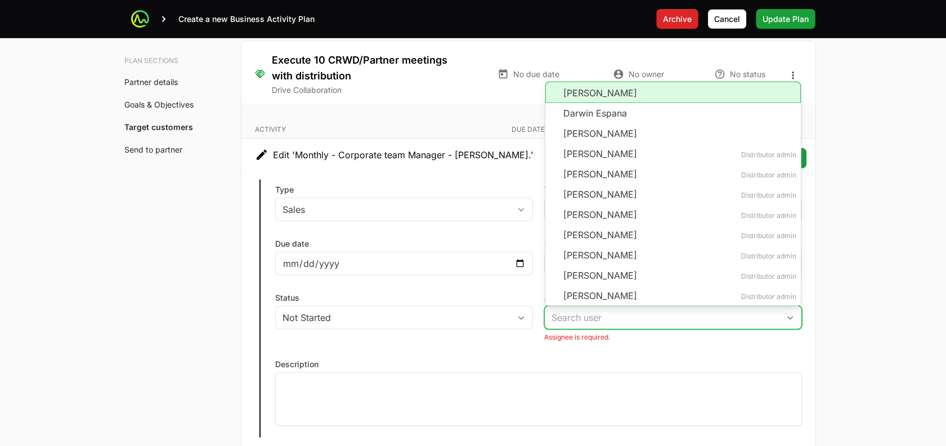
click at [590, 86] on li "[PERSON_NAME]" at bounding box center [672, 92] width 255 height 21
type input "[PERSON_NAME]"
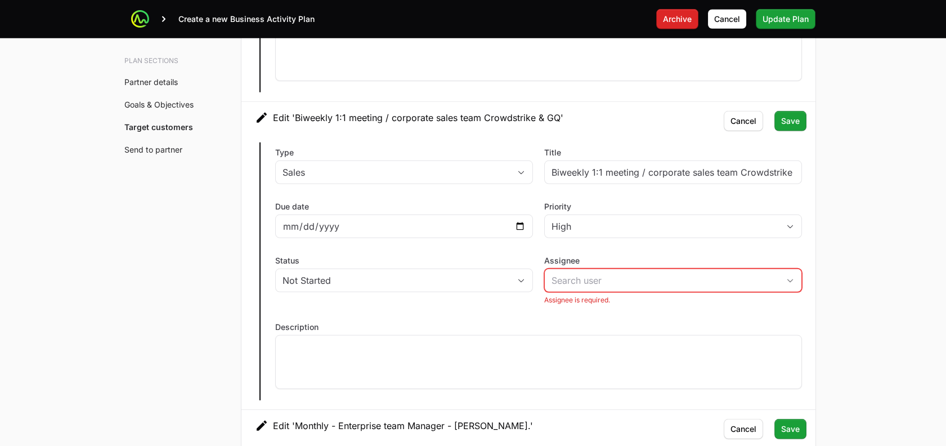
scroll to position [6632, 0]
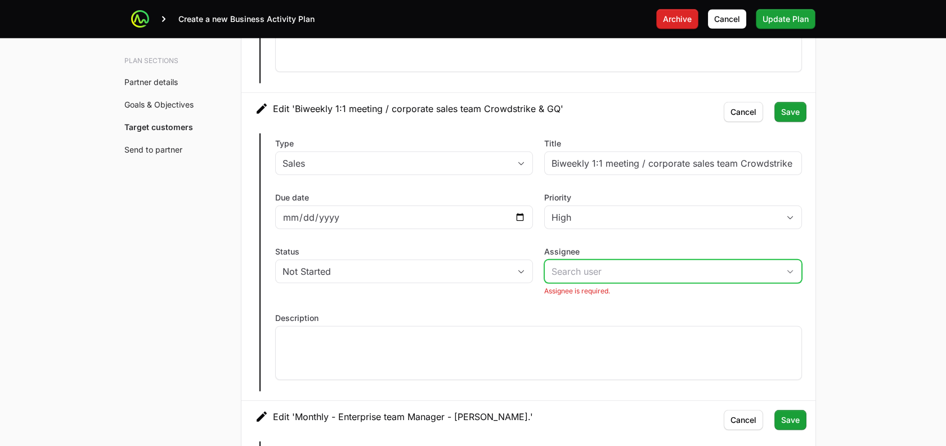
click at [640, 271] on input "Assignee" at bounding box center [662, 271] width 234 height 23
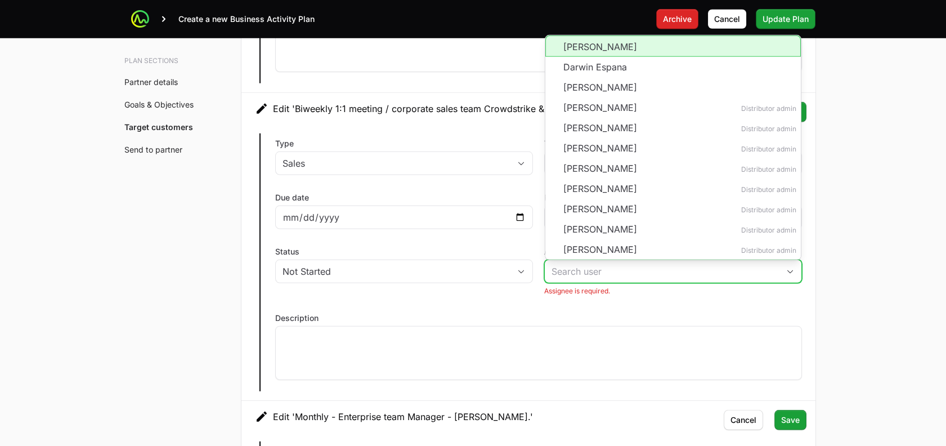
click at [583, 38] on li "[PERSON_NAME]" at bounding box center [672, 45] width 255 height 21
type input "[PERSON_NAME]"
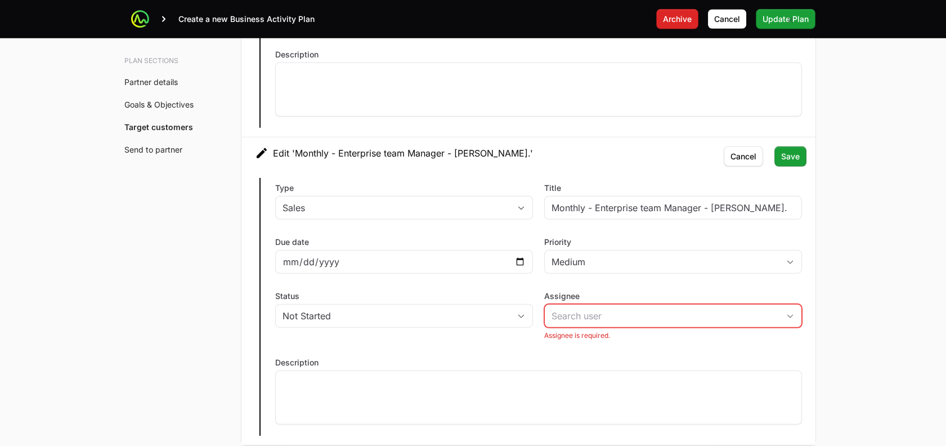
scroll to position [6908, 0]
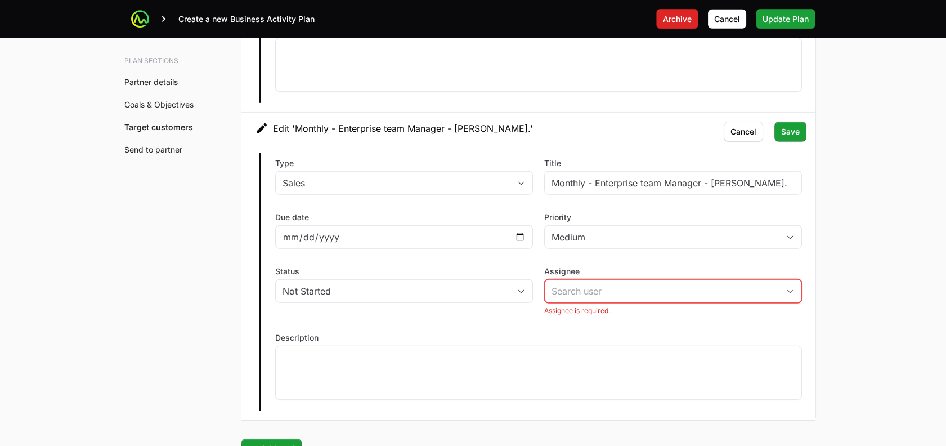
click at [588, 293] on div "Assignee Assignee is required." at bounding box center [673, 292] width 258 height 53
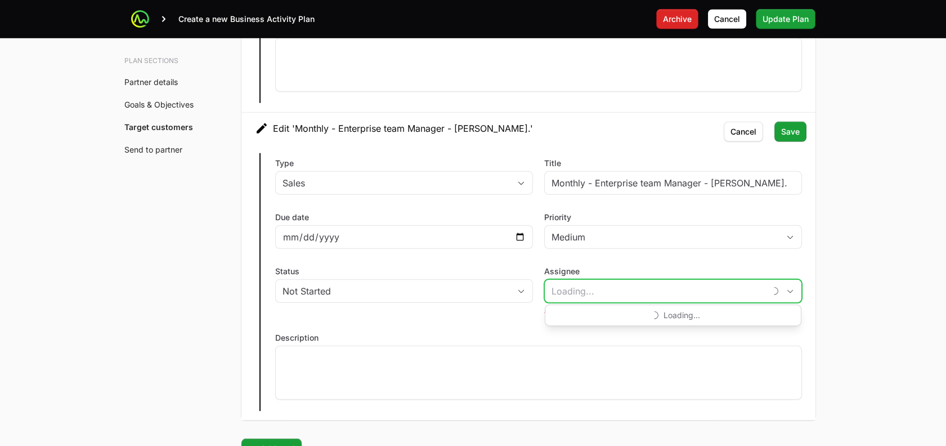
click at [583, 280] on input "Assignee" at bounding box center [655, 291] width 221 height 23
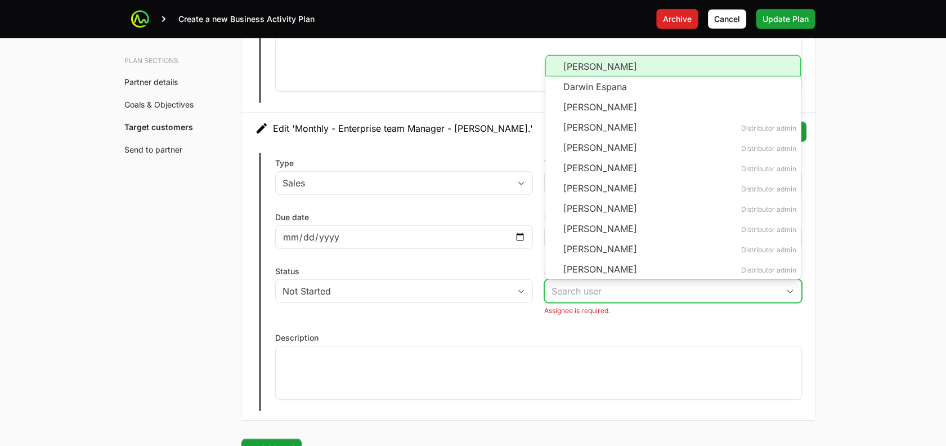
click at [576, 62] on li "[PERSON_NAME]" at bounding box center [672, 65] width 255 height 21
type input "[PERSON_NAME]"
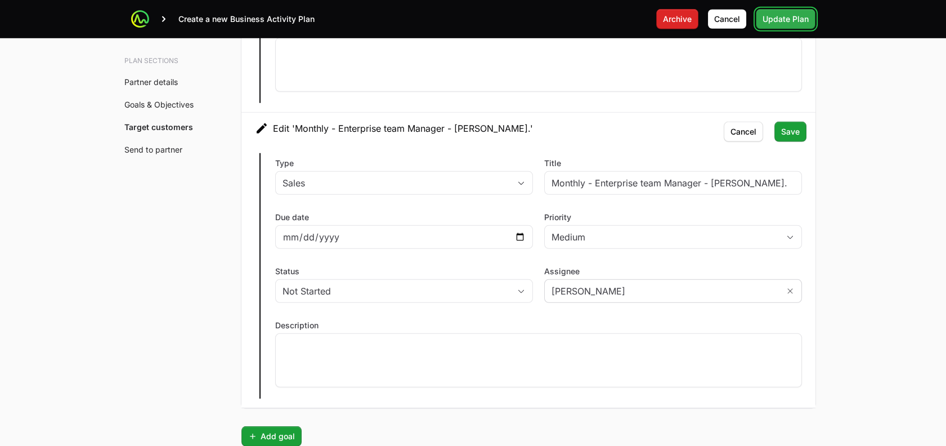
click at [783, 12] on span "Update Plan" at bounding box center [785, 19] width 46 height 14
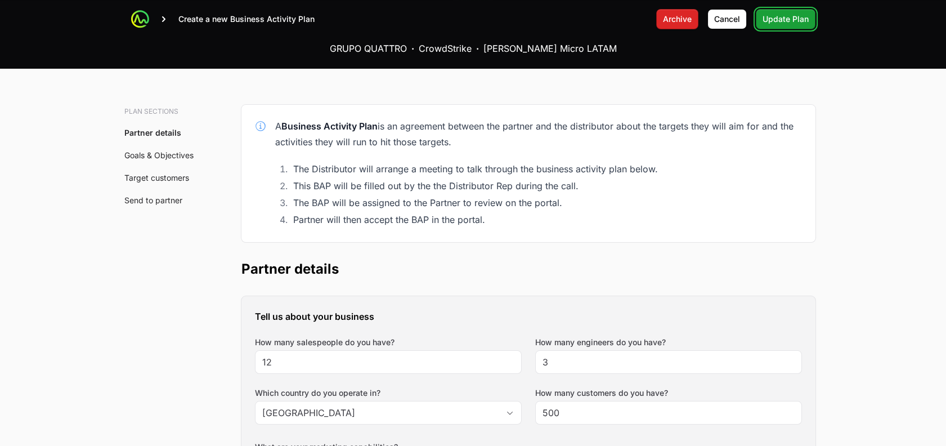
scroll to position [0, 0]
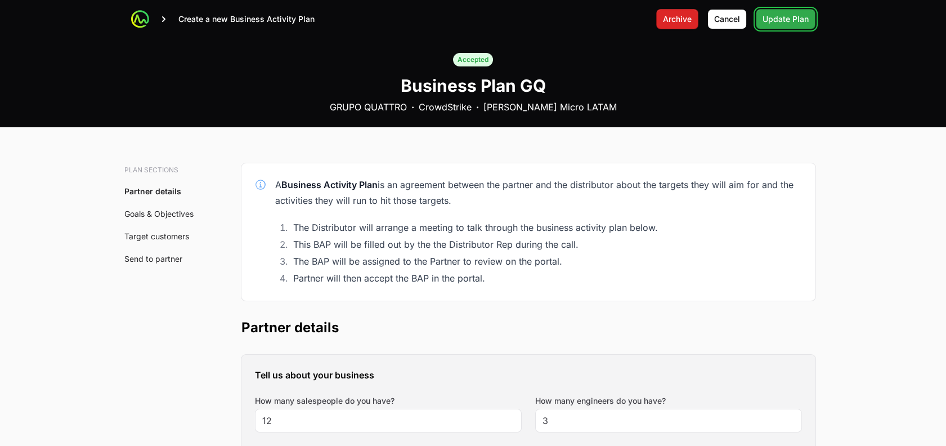
click at [786, 19] on span "Update Plan" at bounding box center [785, 19] width 46 height 14
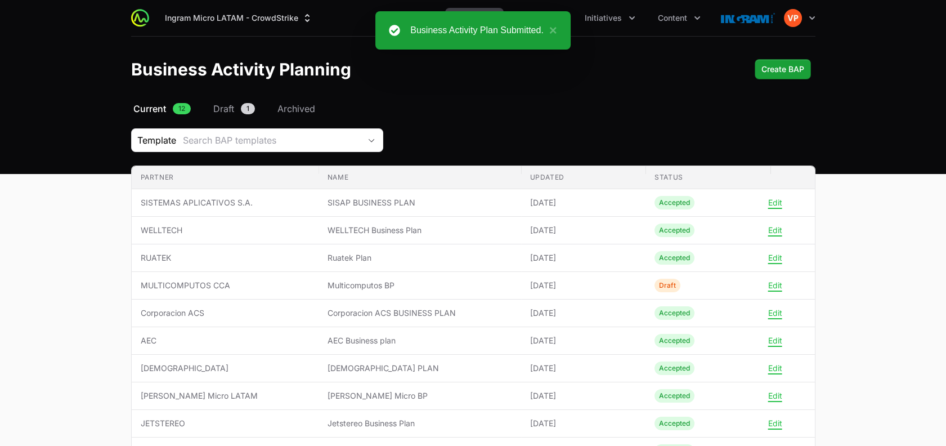
click at [611, 32] on div "[PERSON_NAME] Micro LATAM - CrowdStrike Partners Activity Initiatives Content O…" at bounding box center [473, 18] width 684 height 36
click at [504, 106] on nav "Current 12 Draft 1 Archived" at bounding box center [473, 109] width 684 height 14
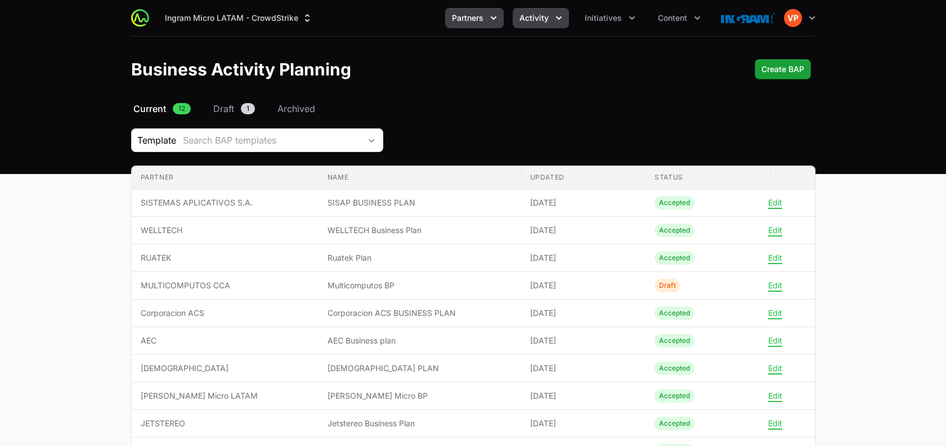
click at [537, 10] on button "Activity" at bounding box center [540, 18] width 56 height 20
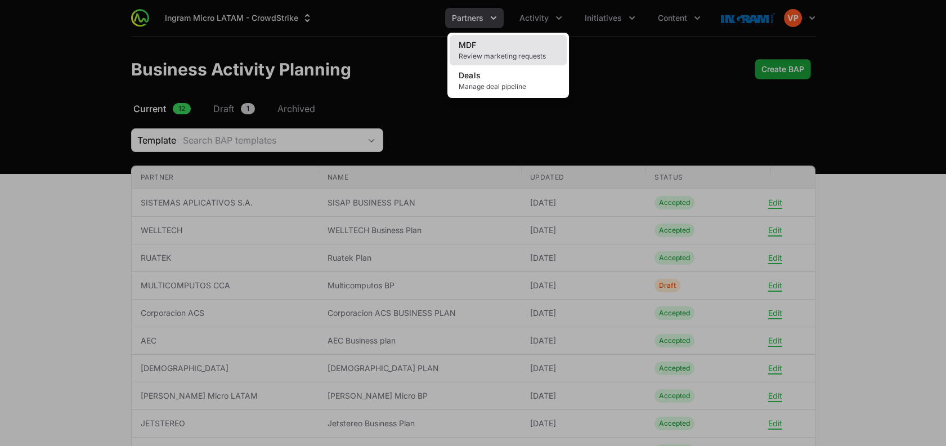
click at [505, 36] on link "MDF Review marketing requests" at bounding box center [507, 50] width 117 height 30
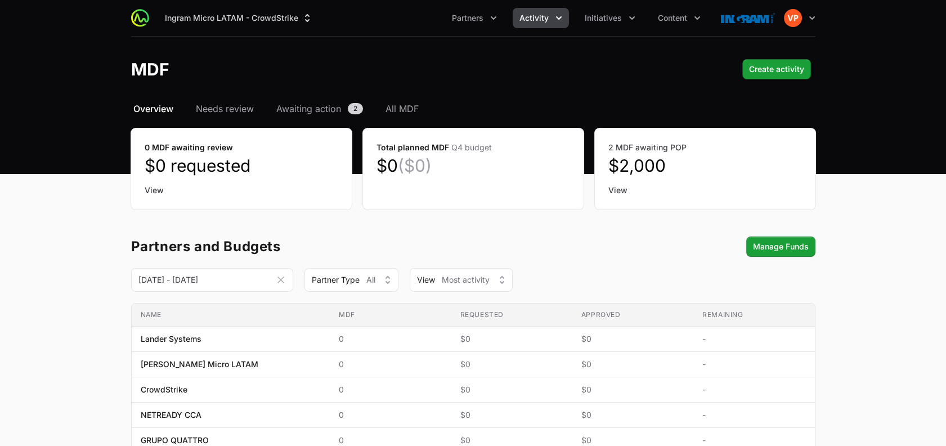
click at [539, 15] on span "Activity" at bounding box center [533, 17] width 29 height 11
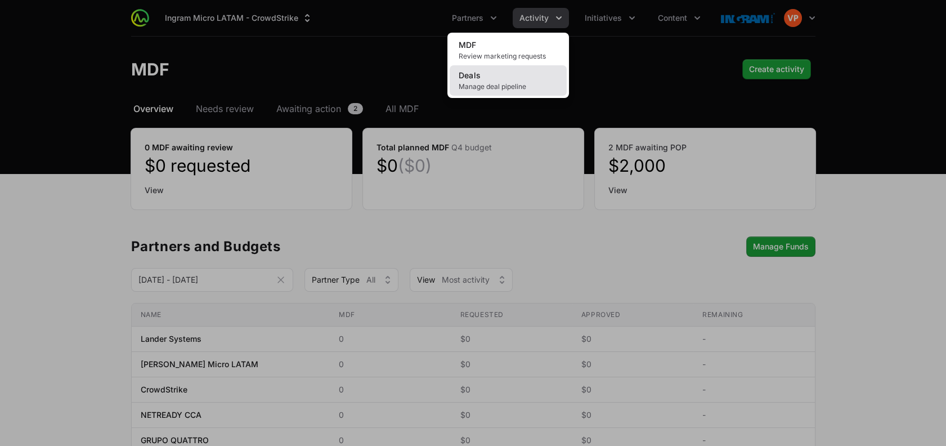
click at [492, 79] on link "Deals Manage deal pipeline" at bounding box center [507, 80] width 117 height 30
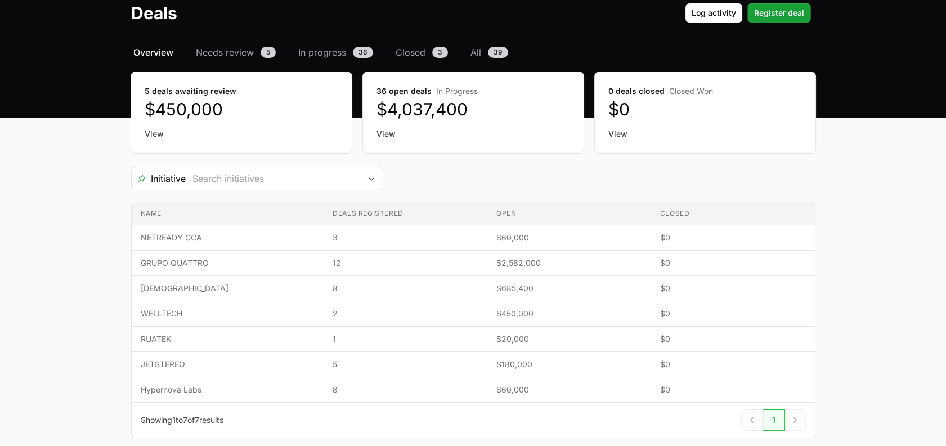
scroll to position [73, 0]
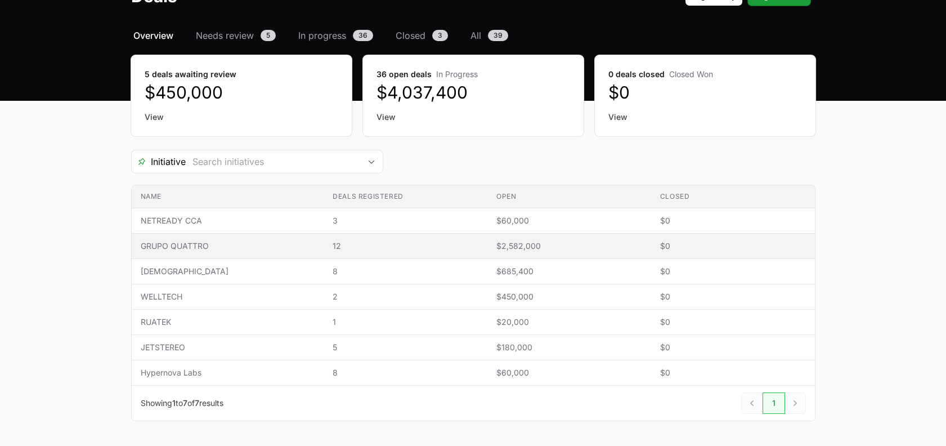
click at [237, 248] on span "GRUPO QUATTRO" at bounding box center [228, 245] width 174 height 11
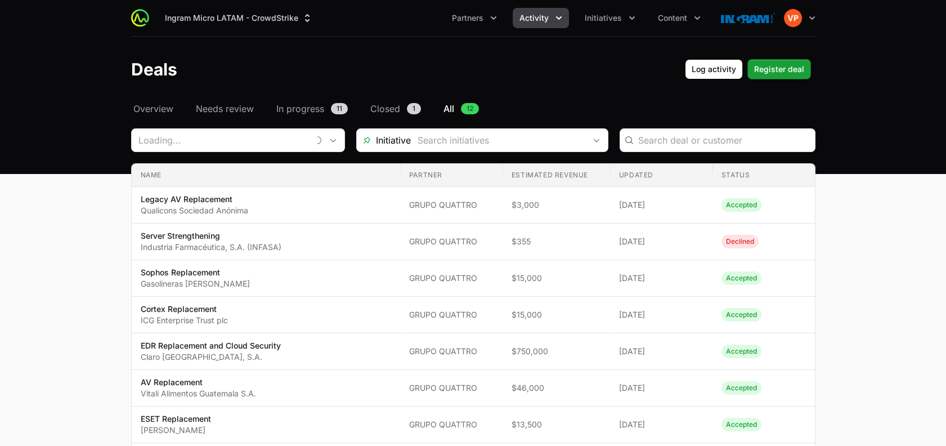
type input "GRUPO QUATTRO"
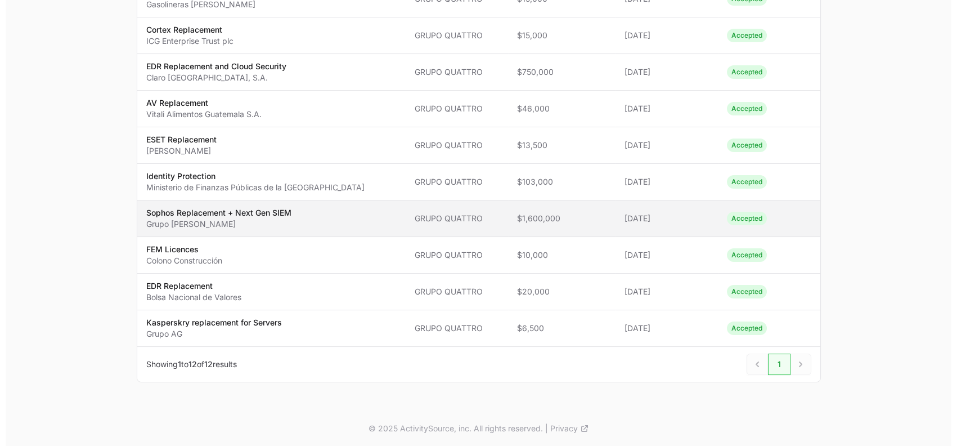
scroll to position [240, 0]
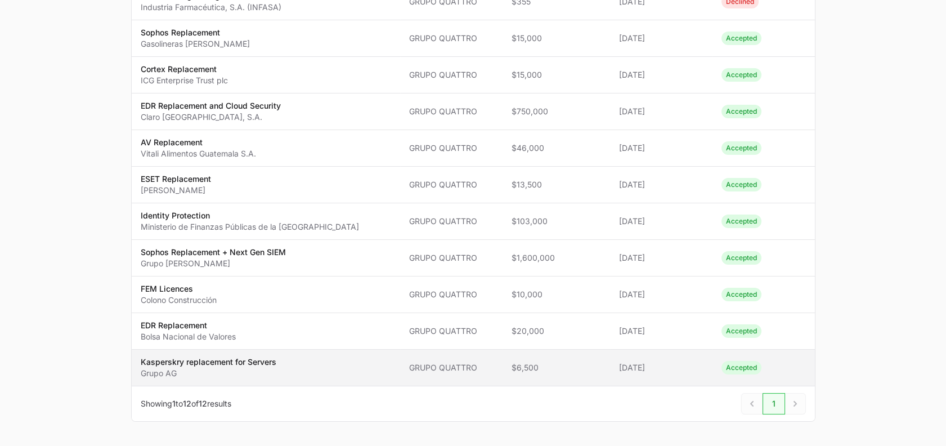
click at [343, 357] on span "Kasperskry replacement for Servers Grupo AG" at bounding box center [266, 367] width 250 height 23
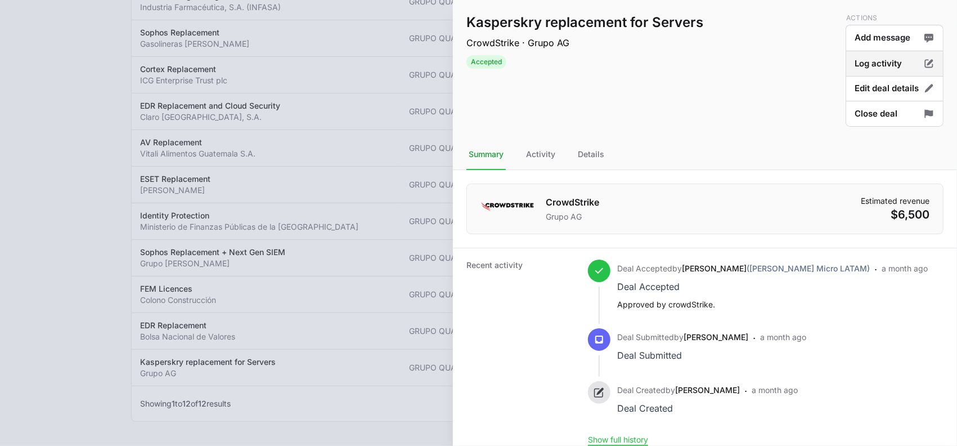
click at [869, 57] on button "Log activity" at bounding box center [894, 64] width 98 height 26
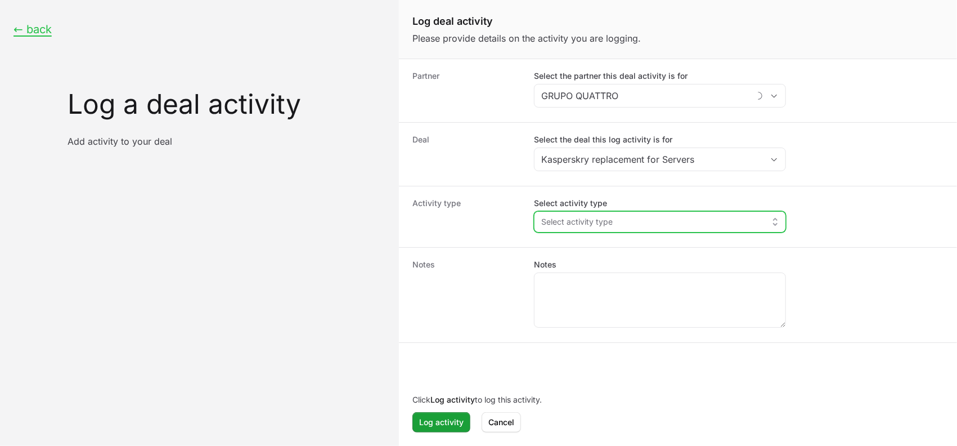
click at [620, 222] on button "Select activity type" at bounding box center [659, 222] width 251 height 20
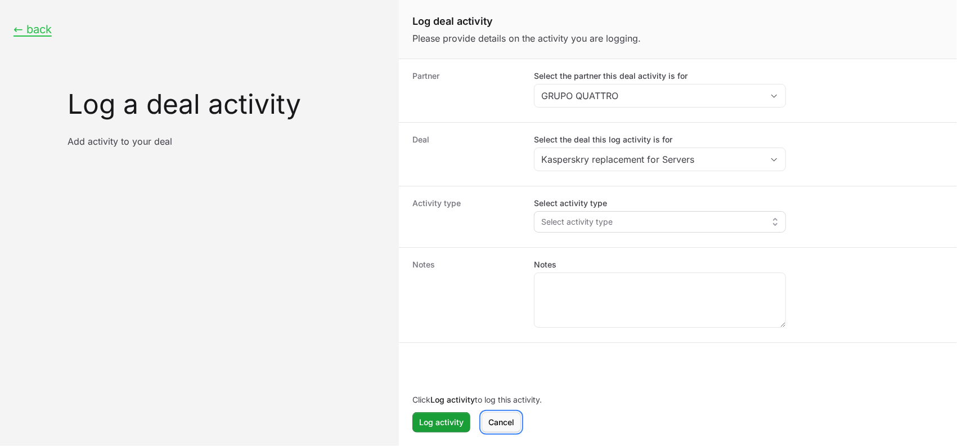
click at [505, 422] on span "Cancel" at bounding box center [501, 422] width 26 height 14
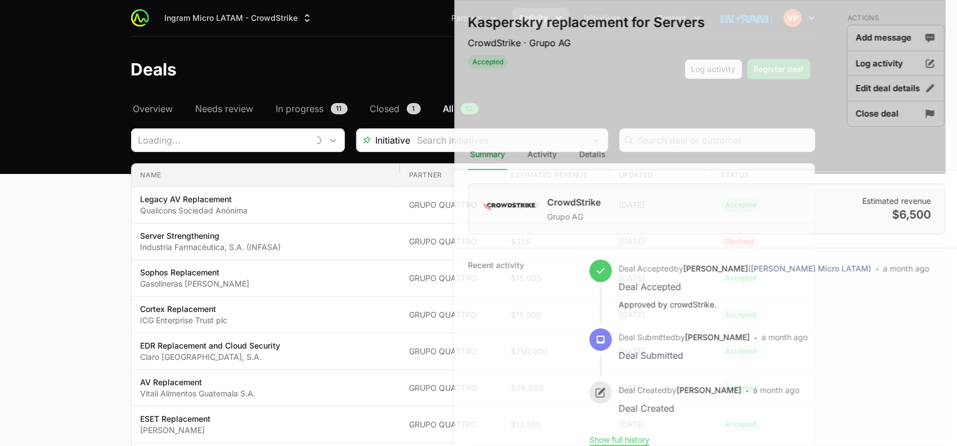
type input "GRUPO QUATTRO"
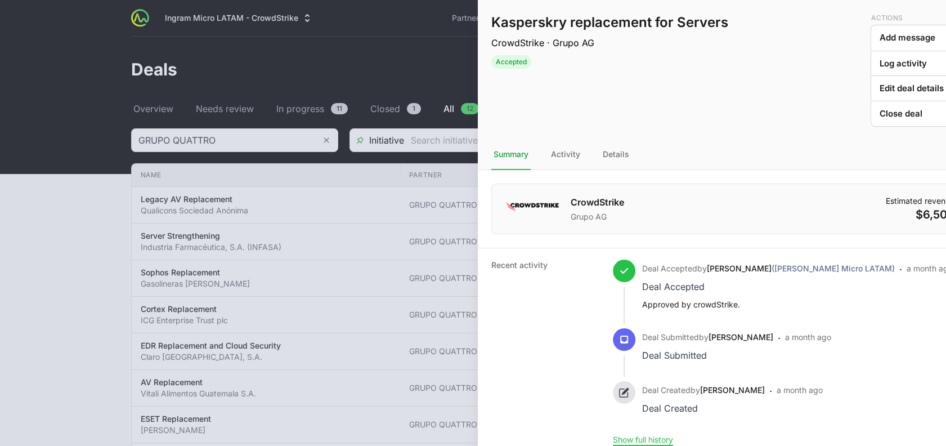
click at [99, 334] on div at bounding box center [473, 223] width 946 height 446
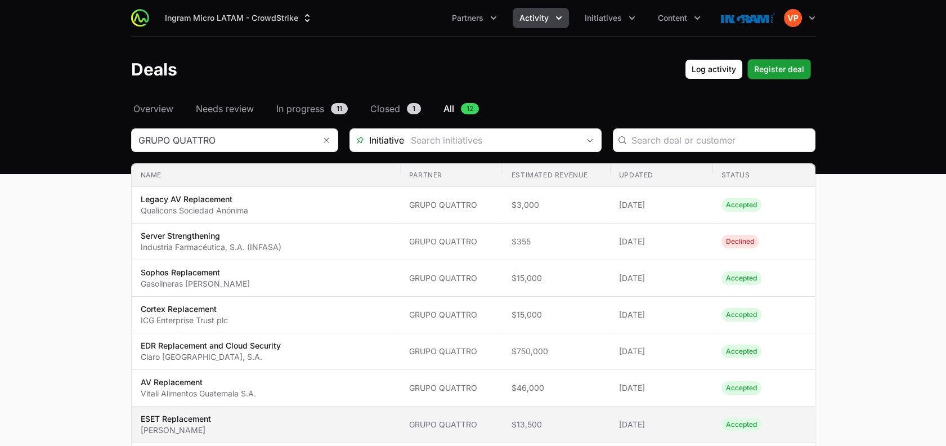
click at [745, 412] on td "Status Accepted" at bounding box center [763, 424] width 102 height 37
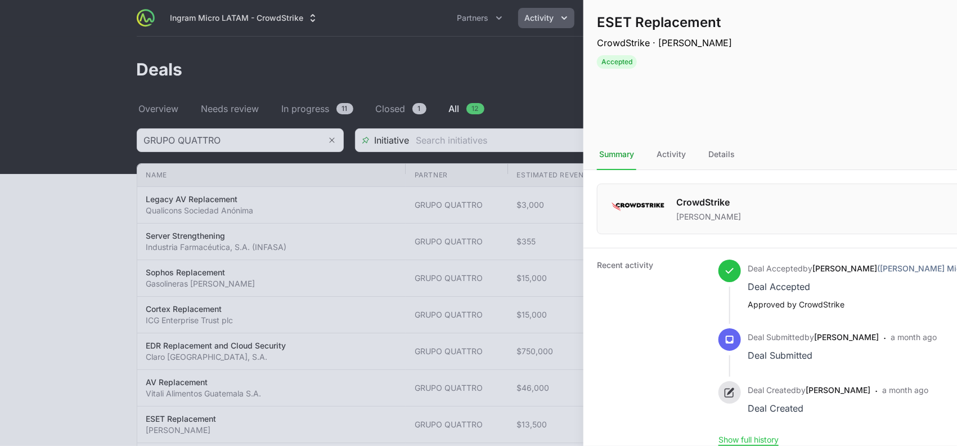
click at [72, 336] on div at bounding box center [478, 223] width 957 height 446
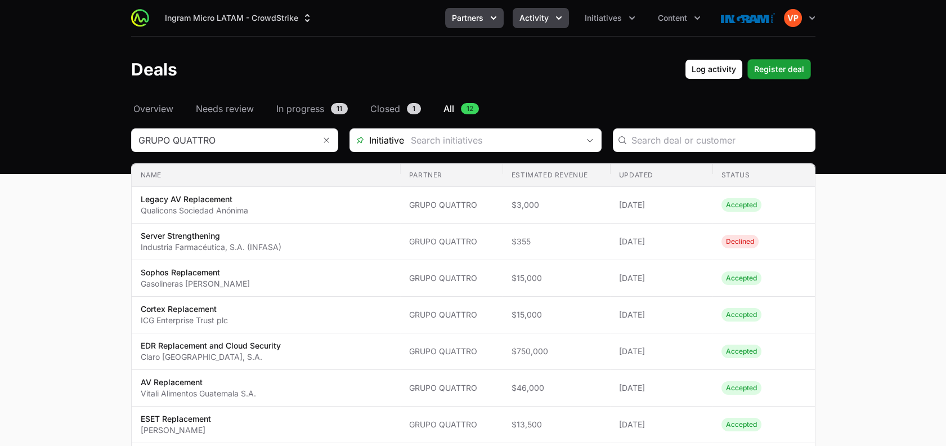
click at [485, 27] on button "Partners" at bounding box center [474, 18] width 59 height 20
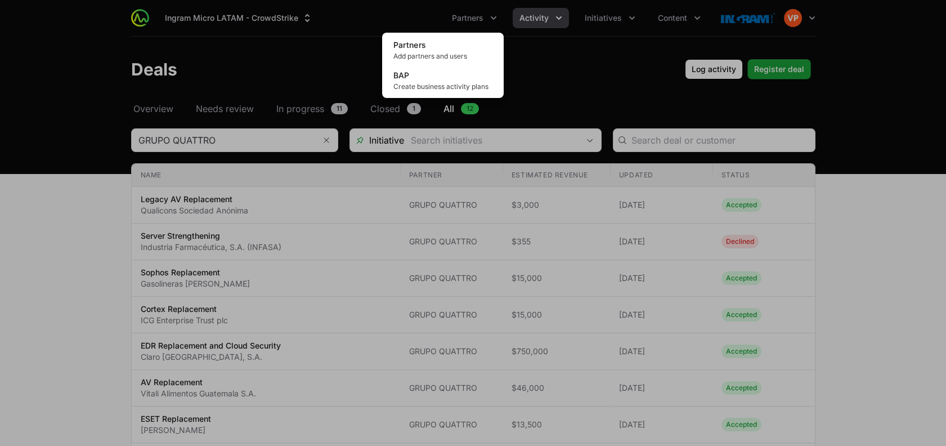
click at [562, 61] on div "Partners menu" at bounding box center [473, 223] width 946 height 446
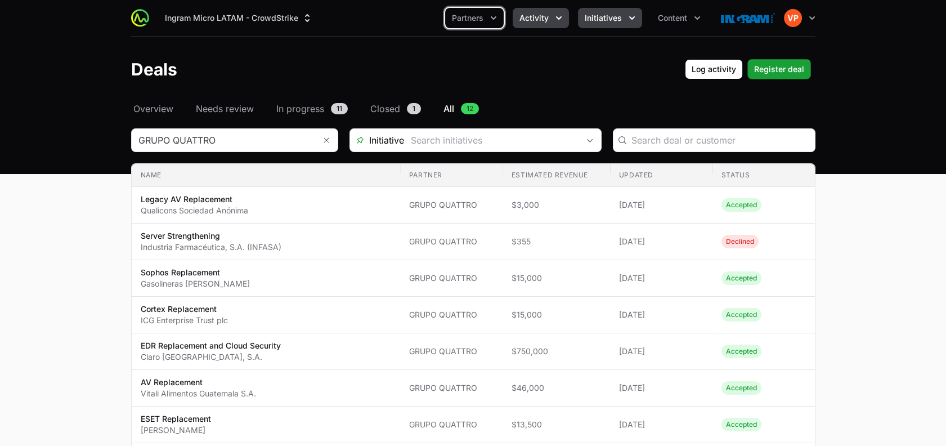
click at [622, 11] on button "Initiatives" at bounding box center [610, 18] width 64 height 20
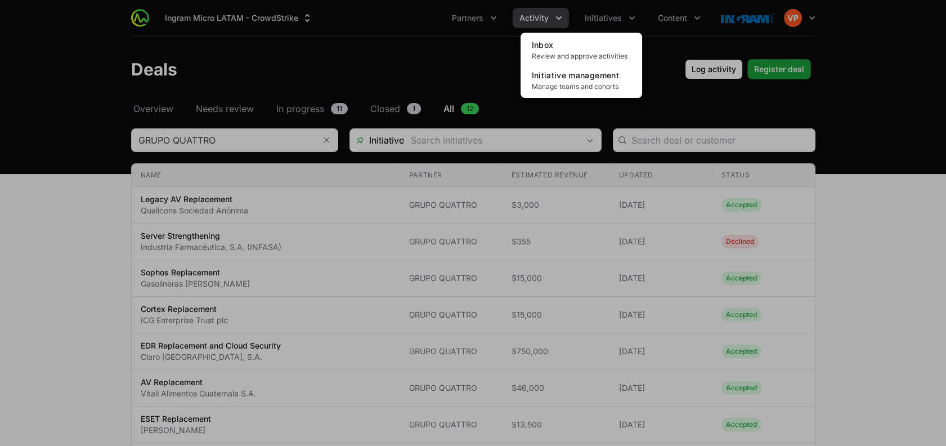
click at [682, 17] on div "Initiatives menu" at bounding box center [473, 223] width 946 height 446
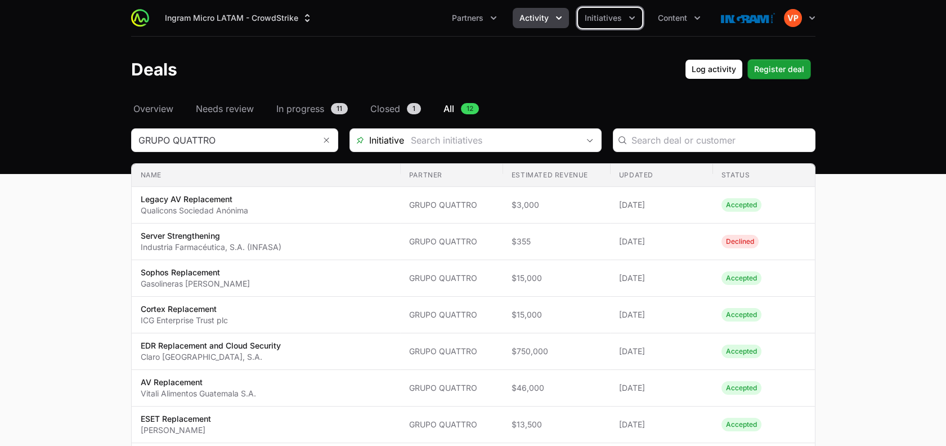
click at [682, 17] on span "Content" at bounding box center [672, 17] width 29 height 11
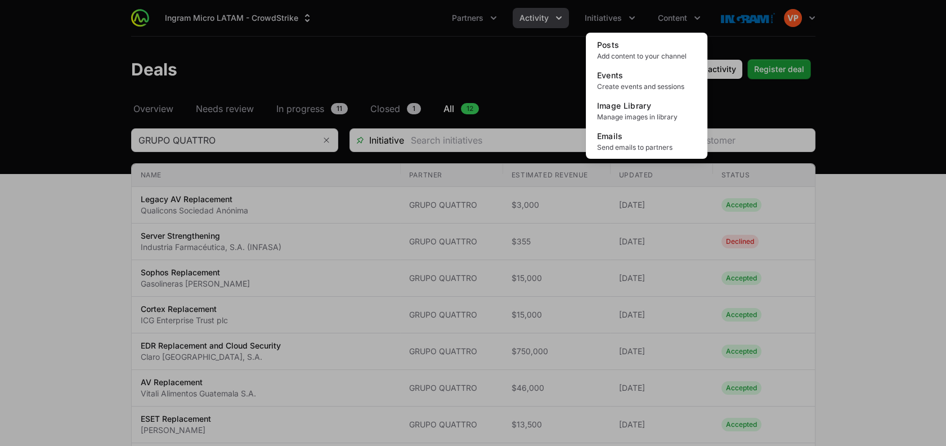
click at [638, 14] on div "Content menu" at bounding box center [473, 223] width 946 height 446
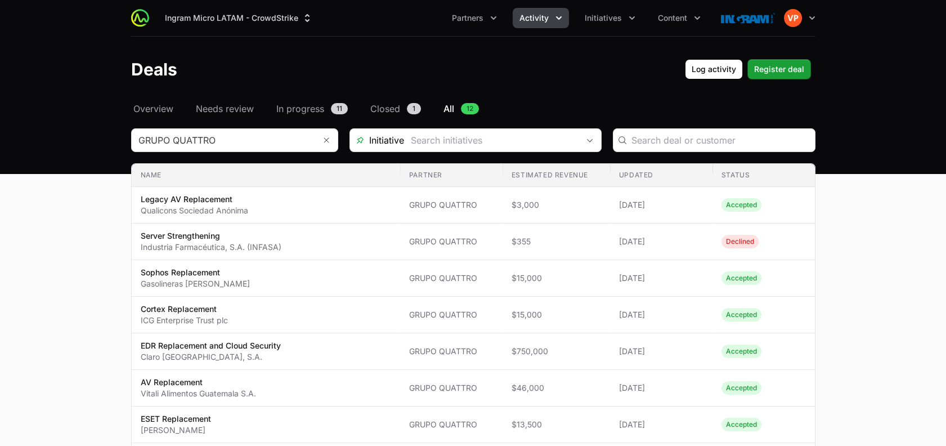
click at [502, 63] on div "Deals Log activity Log activity Register deal Register deal" at bounding box center [473, 69] width 684 height 20
click at [793, 75] on span "Register deal" at bounding box center [779, 69] width 50 height 14
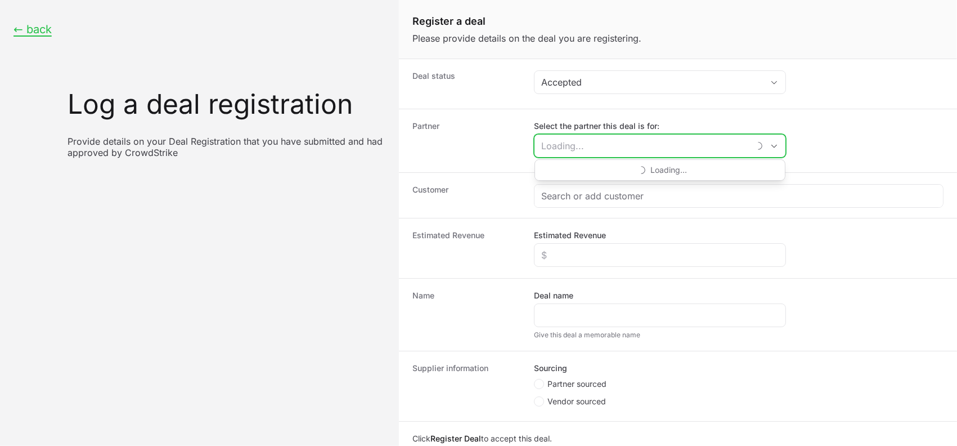
click at [571, 153] on input "Select the partner this deal is for:" at bounding box center [641, 145] width 215 height 23
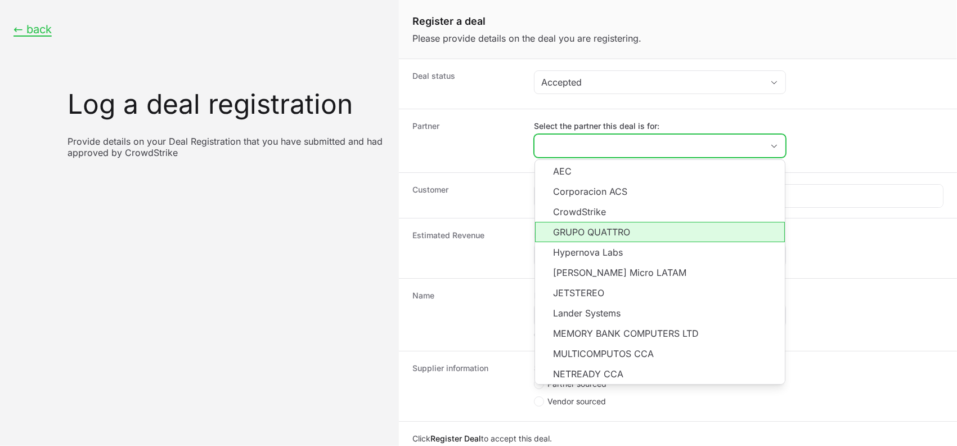
click at [569, 237] on li "GRUPO QUATTRO" at bounding box center [660, 232] width 250 height 20
type input "GRUPO QUATTRO"
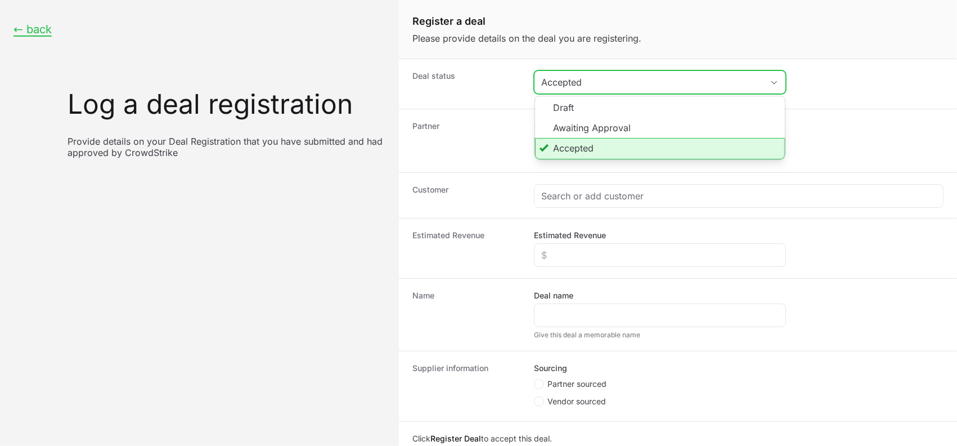
click at [562, 86] on div "Accepted" at bounding box center [652, 82] width 222 height 14
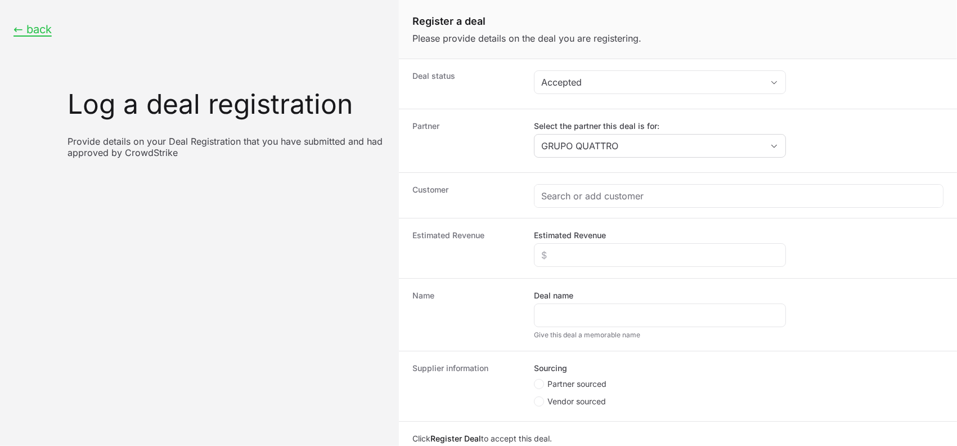
click at [510, 113] on div "Partner Select the partner this deal is for: GRUPO QUATTRO" at bounding box center [678, 141] width 558 height 64
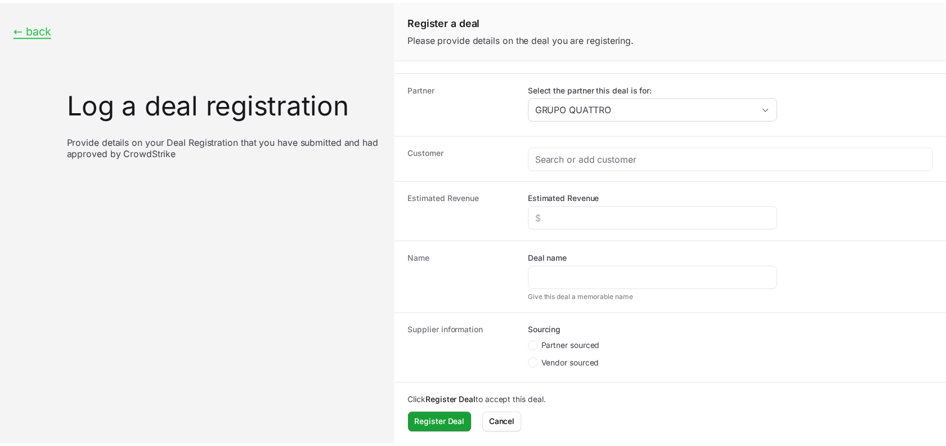
scroll to position [37, 0]
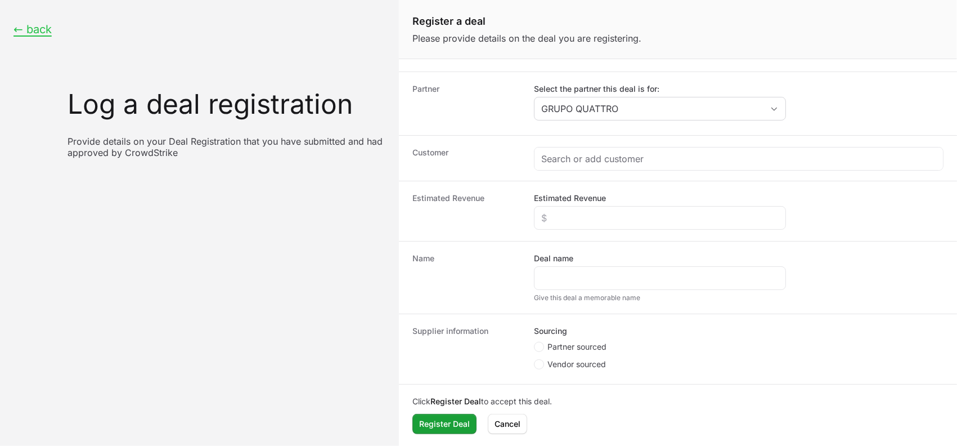
click at [23, 42] on div "← back Log a deal registration Provide details on your Deal Registration that y…" at bounding box center [199, 90] width 399 height 181
click at [29, 37] on div "← back Log a deal registration Provide details on your Deal Registration that y…" at bounding box center [199, 90] width 399 height 181
click at [39, 27] on button "← back" at bounding box center [33, 30] width 38 height 14
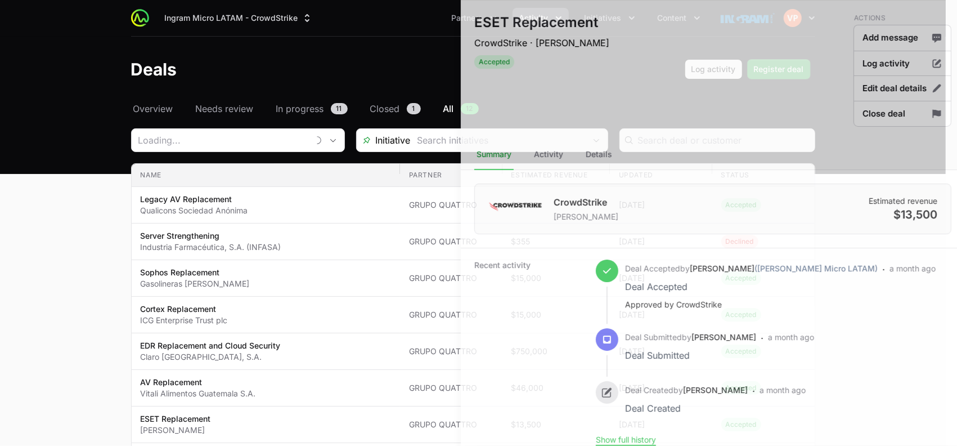
type input "GRUPO QUATTRO"
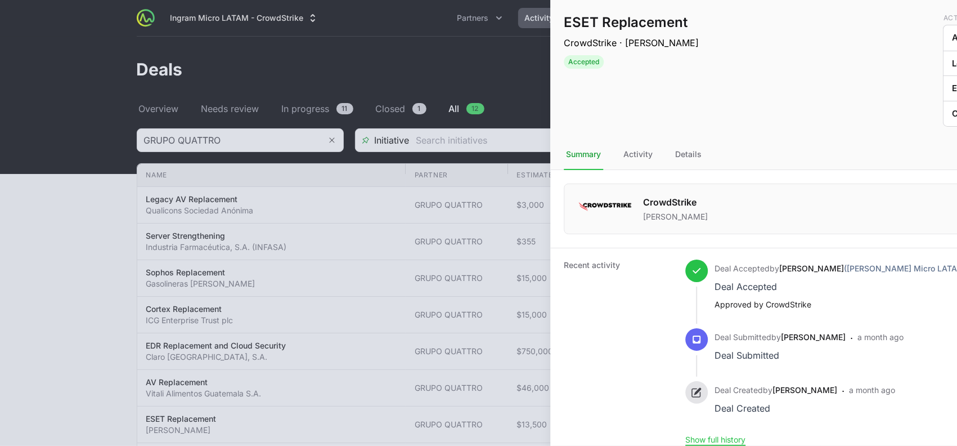
click at [383, 60] on div at bounding box center [478, 223] width 957 height 446
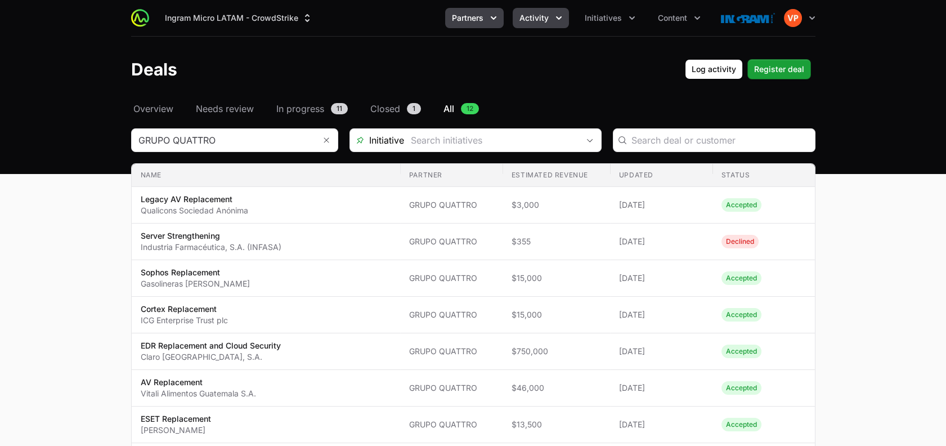
click at [469, 21] on span "Partners" at bounding box center [468, 17] width 32 height 11
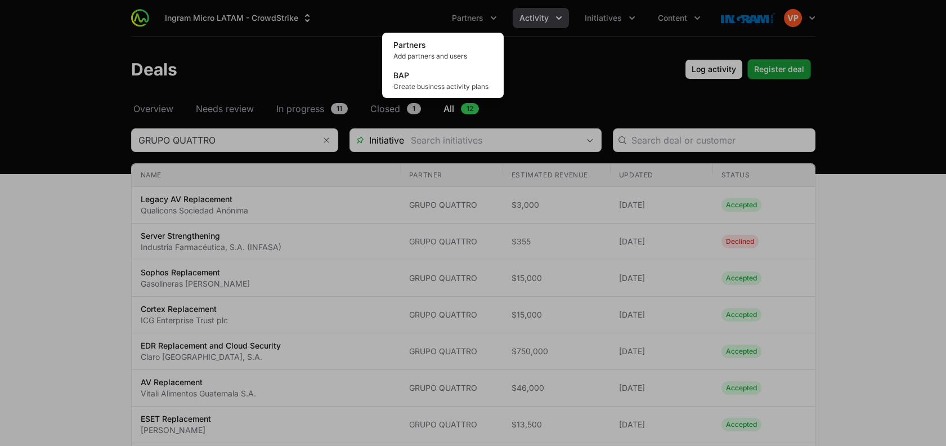
click at [532, 20] on div "Partners menu" at bounding box center [473, 223] width 946 height 446
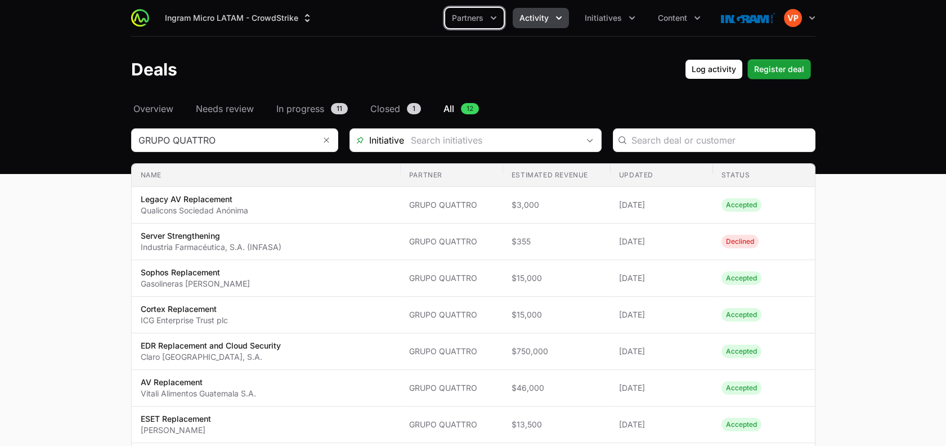
click at [532, 20] on span "Activity" at bounding box center [533, 17] width 29 height 11
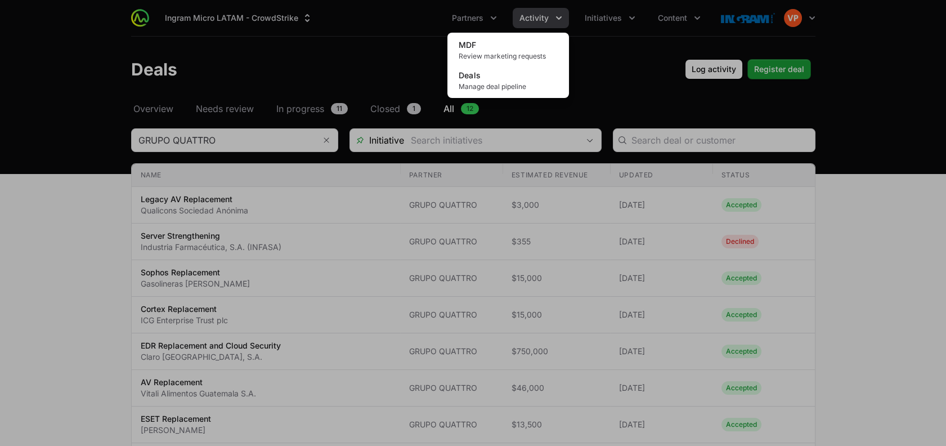
click at [605, 22] on div "Activity menu" at bounding box center [473, 223] width 946 height 446
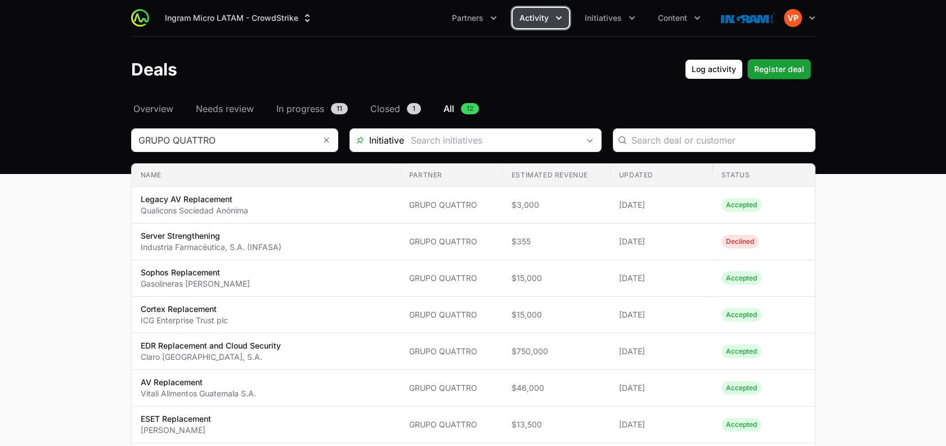
click at [605, 22] on span "Initiatives" at bounding box center [602, 17] width 37 height 11
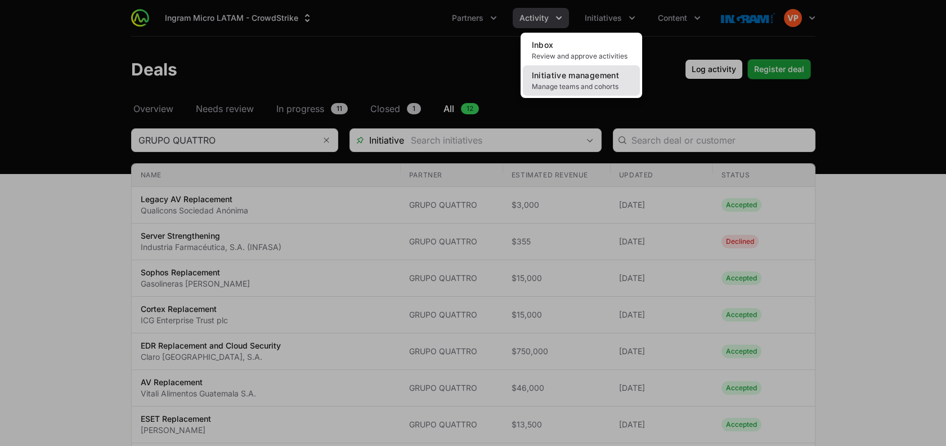
click at [590, 79] on span "Initiative management" at bounding box center [575, 75] width 87 height 10
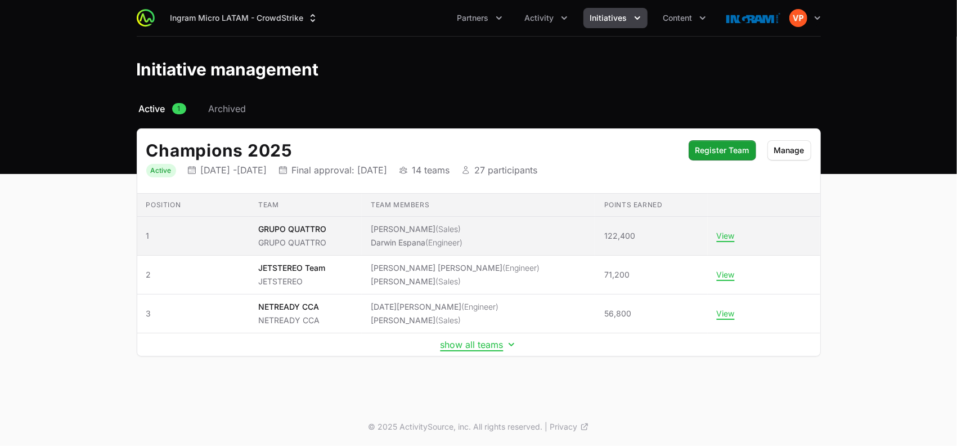
click at [356, 246] on td "Team GRUPO QUATTRO GRUPO QUATTRO" at bounding box center [305, 236] width 113 height 39
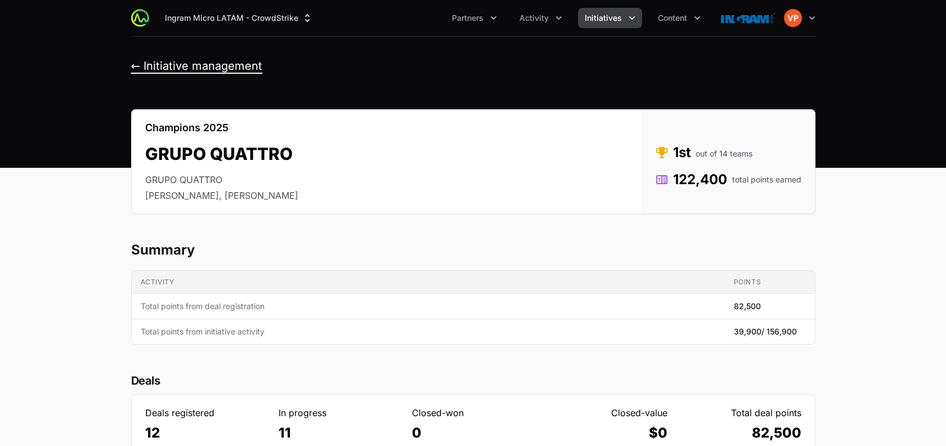
click at [142, 71] on button "← Initiative management" at bounding box center [197, 66] width 132 height 14
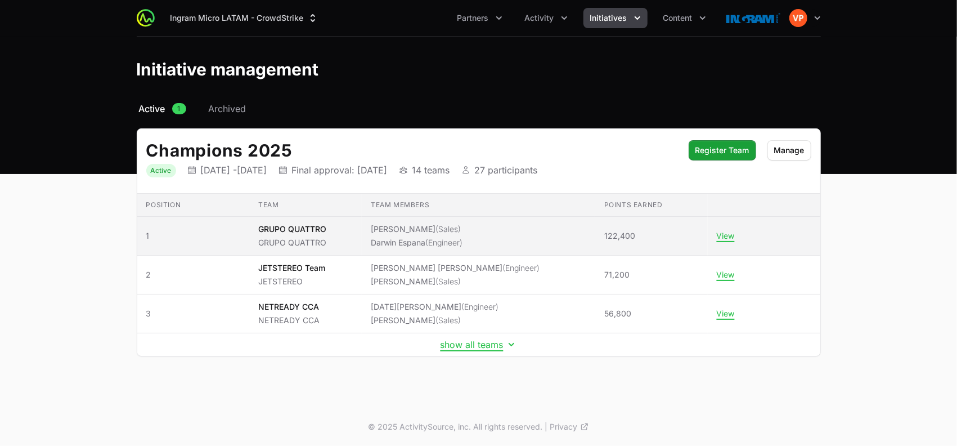
click at [344, 231] on span "GRUPO QUATTRO GRUPO QUATTRO" at bounding box center [305, 235] width 95 height 25
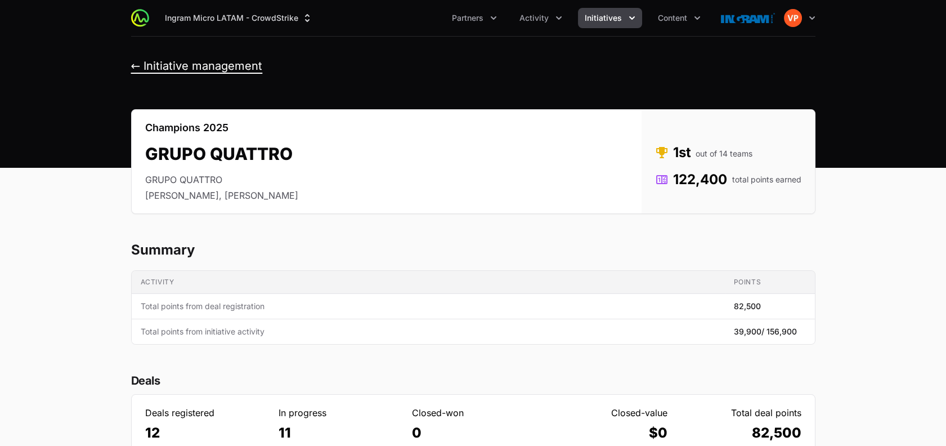
click at [131, 68] on button "← Initiative management" at bounding box center [197, 66] width 132 height 14
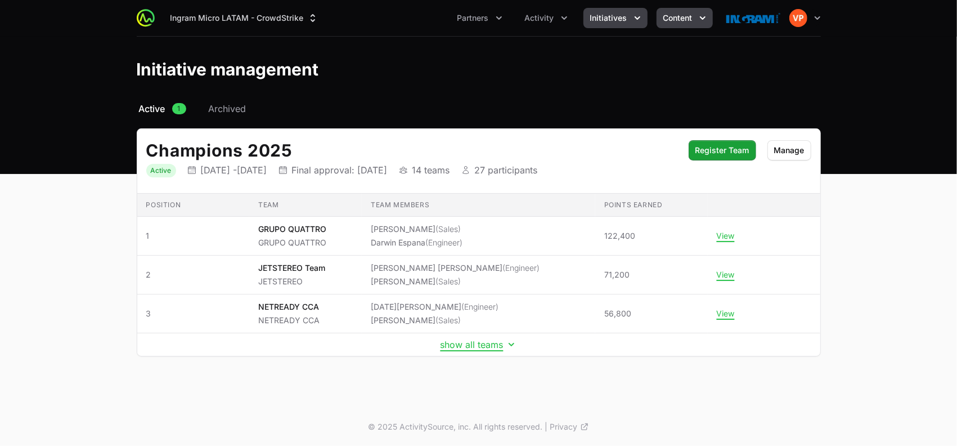
click at [671, 26] on button "Content" at bounding box center [684, 18] width 56 height 20
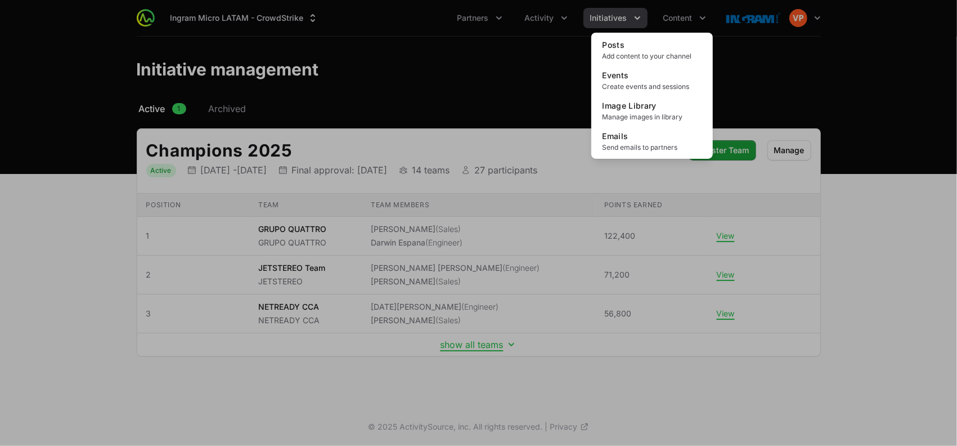
click at [867, 252] on div "Content menu" at bounding box center [478, 223] width 957 height 446
